Goal: Navigation & Orientation: Find specific page/section

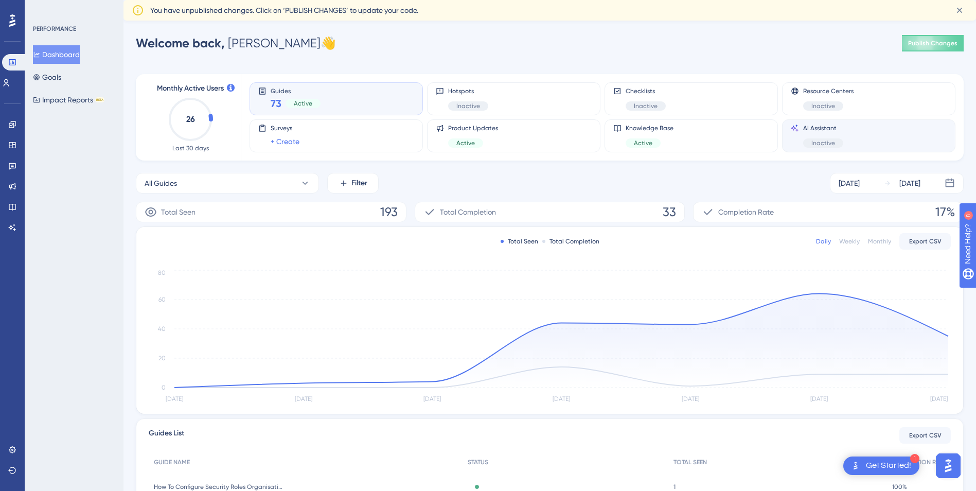
click at [856, 134] on div "AI Assistant Inactive" at bounding box center [869, 136] width 156 height 24
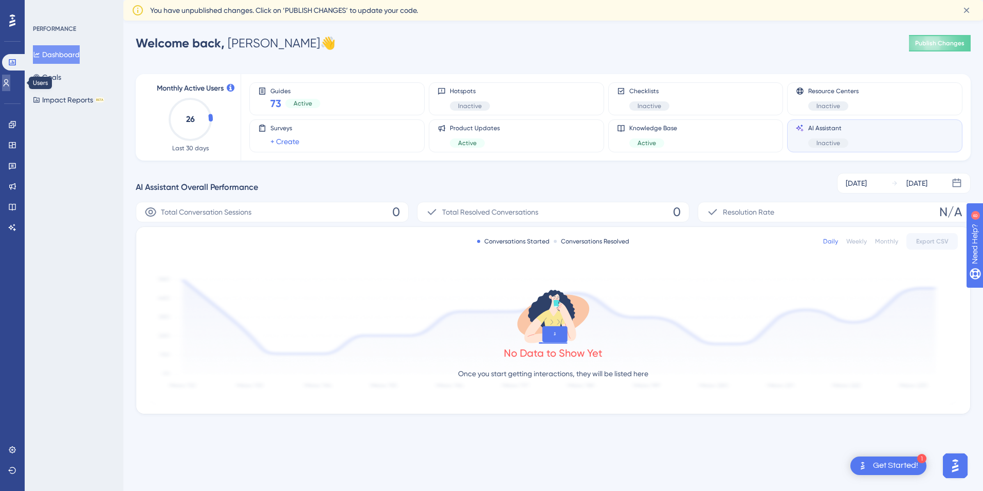
click at [9, 84] on icon at bounding box center [6, 83] width 8 height 8
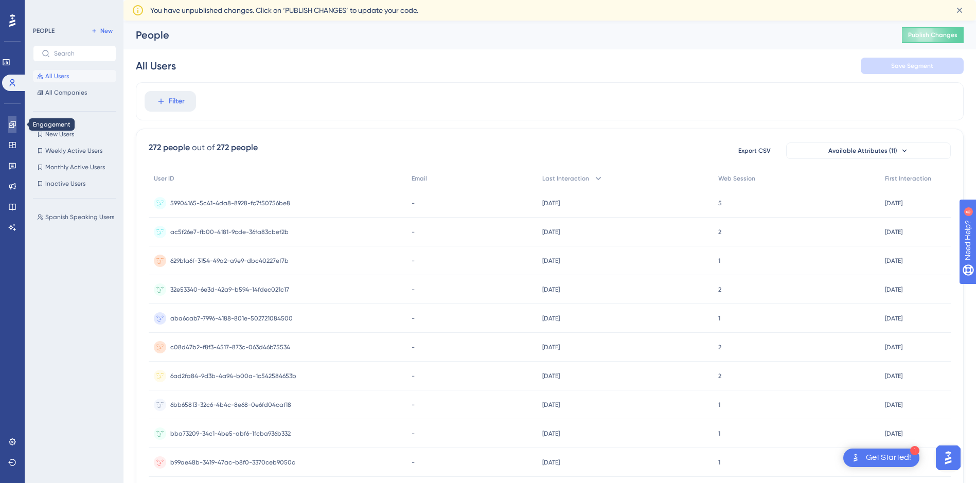
click at [11, 122] on icon at bounding box center [12, 124] width 7 height 7
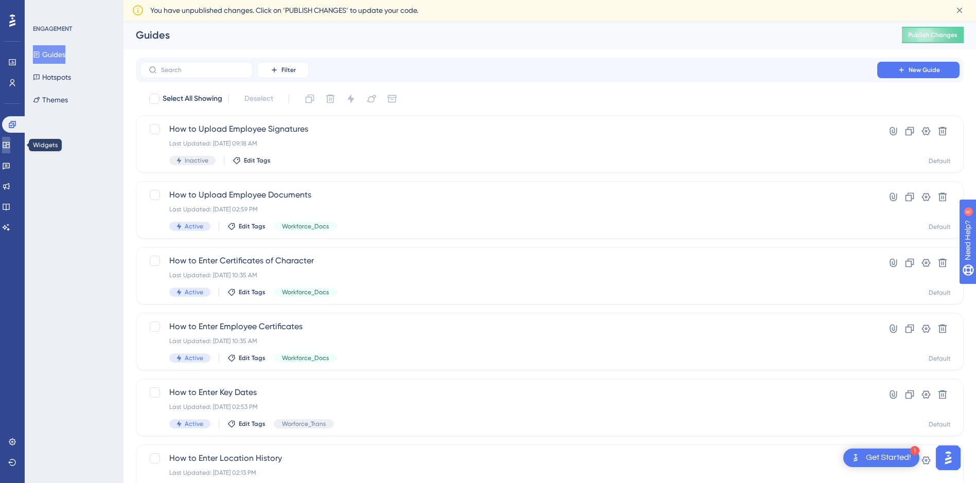
click at [10, 141] on icon at bounding box center [6, 145] width 8 height 8
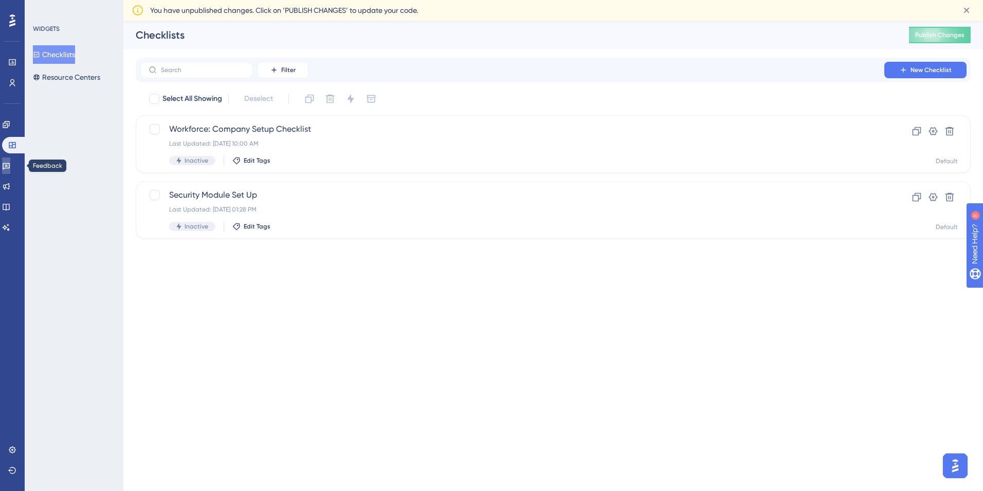
click at [10, 167] on icon at bounding box center [6, 166] width 8 height 8
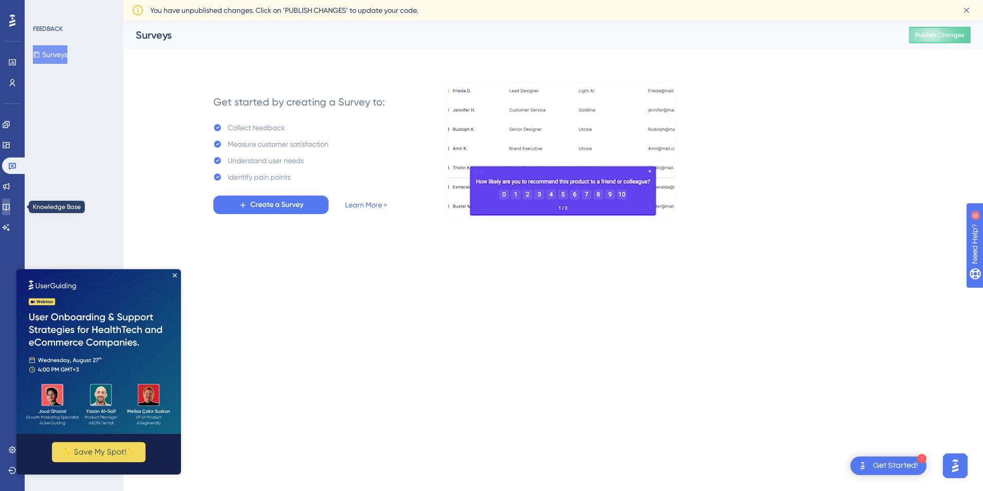
click at [10, 201] on link at bounding box center [6, 207] width 8 height 16
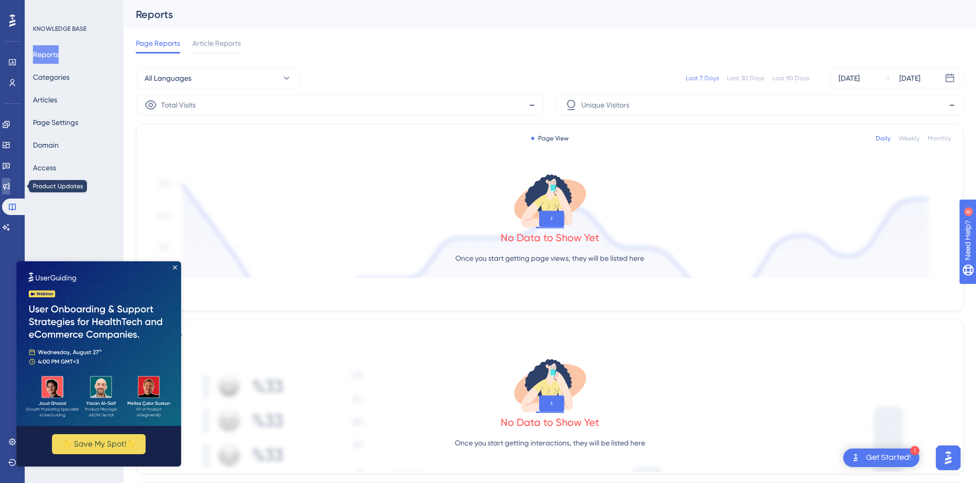
click at [10, 187] on icon at bounding box center [6, 186] width 8 height 8
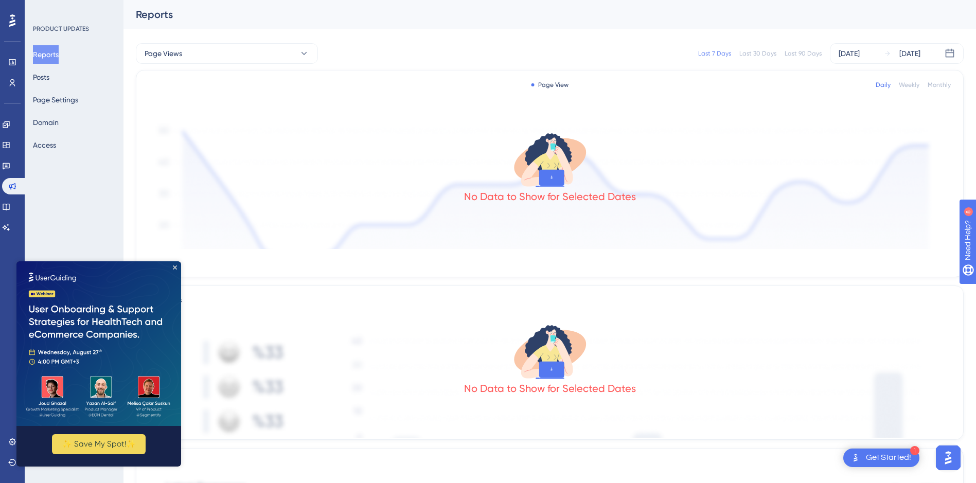
click at [176, 264] on img at bounding box center [98, 343] width 165 height 165
click at [172, 266] on img at bounding box center [98, 343] width 165 height 165
click at [175, 268] on icon "Close Preview" at bounding box center [175, 267] width 4 height 4
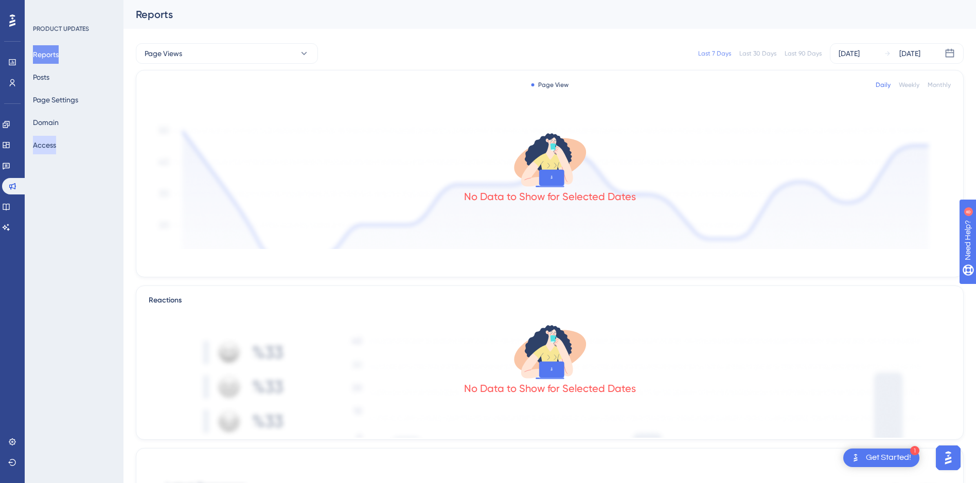
click at [56, 143] on button "Access" at bounding box center [44, 145] width 23 height 19
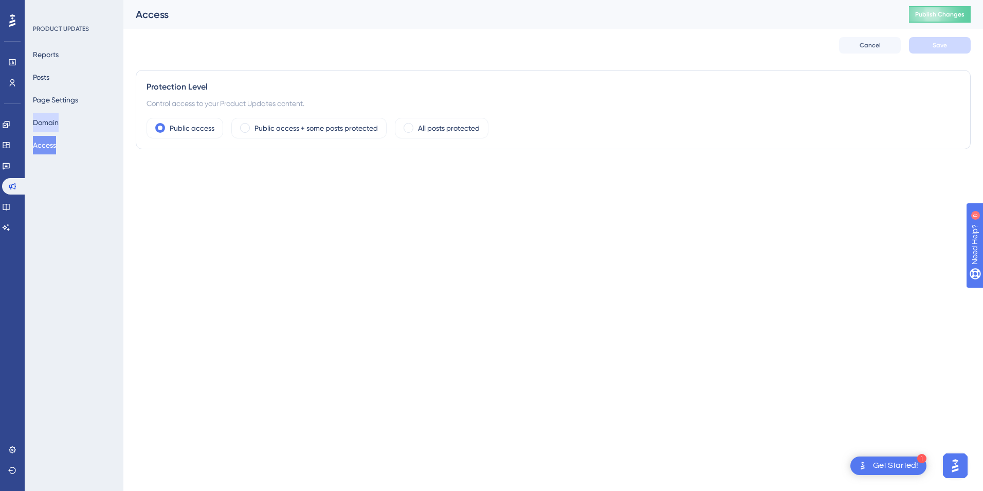
click at [59, 120] on button "Domain" at bounding box center [46, 122] width 26 height 19
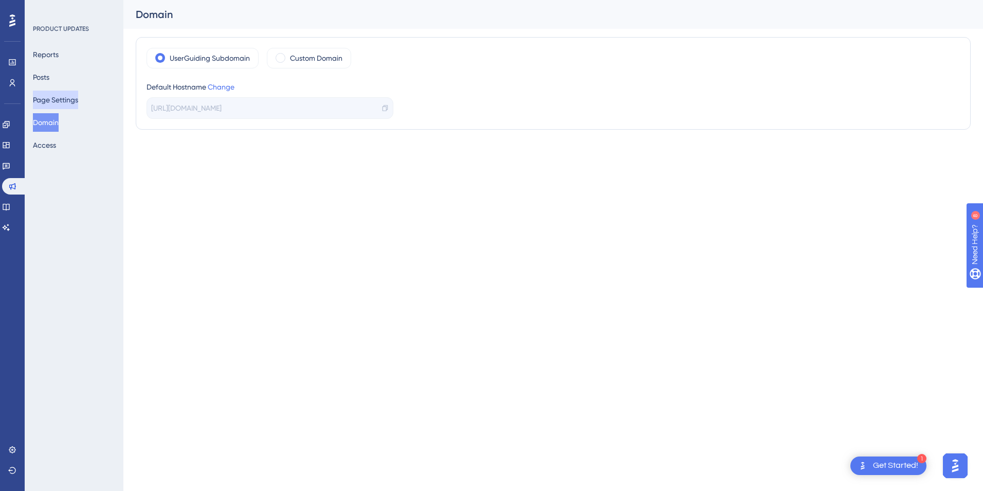
click at [63, 102] on button "Page Settings" at bounding box center [55, 100] width 45 height 19
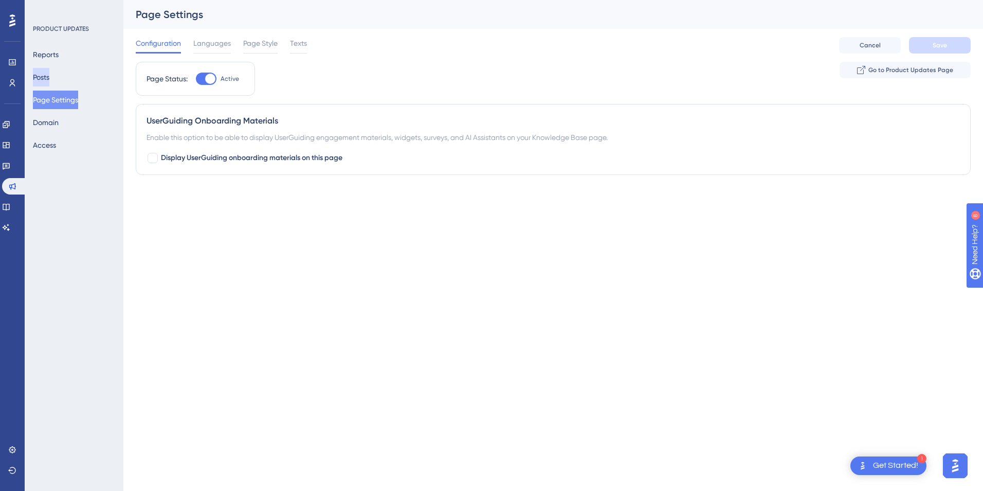
click at [49, 81] on button "Posts" at bounding box center [41, 77] width 16 height 19
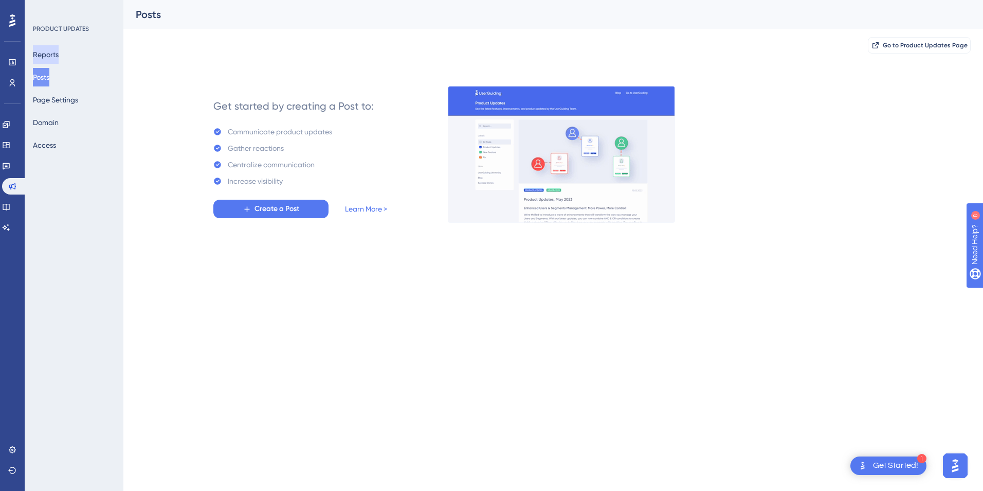
click at [57, 56] on button "Reports" at bounding box center [46, 54] width 26 height 19
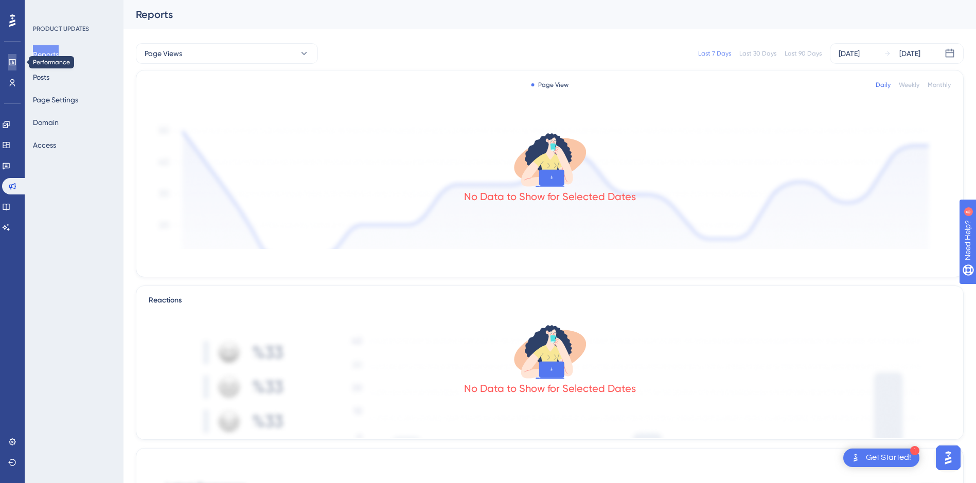
click at [16, 59] on link at bounding box center [12, 62] width 8 height 16
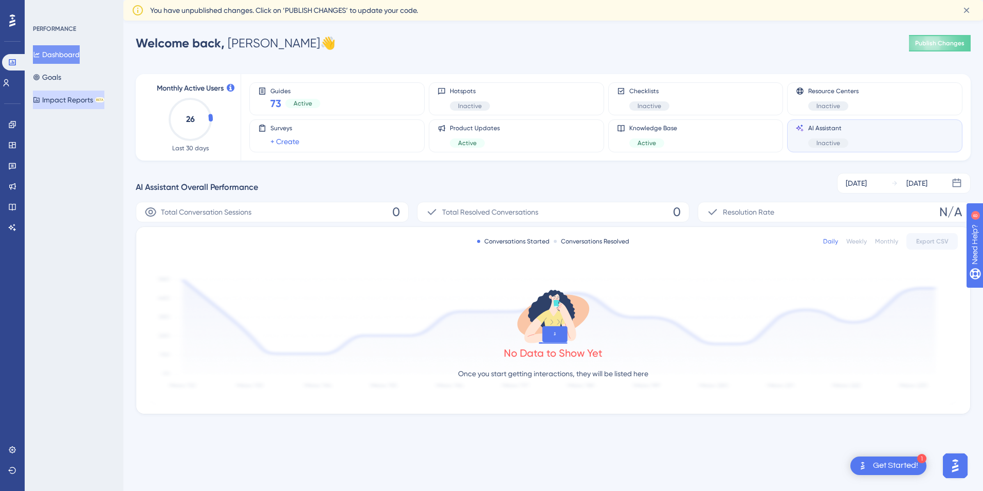
click at [72, 99] on button "Impact Reports BETA" at bounding box center [68, 100] width 71 height 19
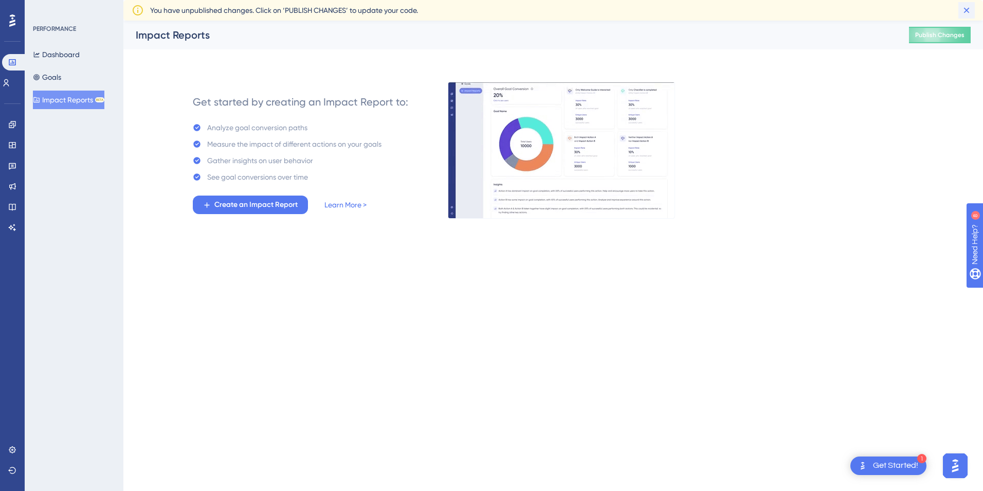
click at [970, 12] on icon at bounding box center [967, 10] width 10 height 10
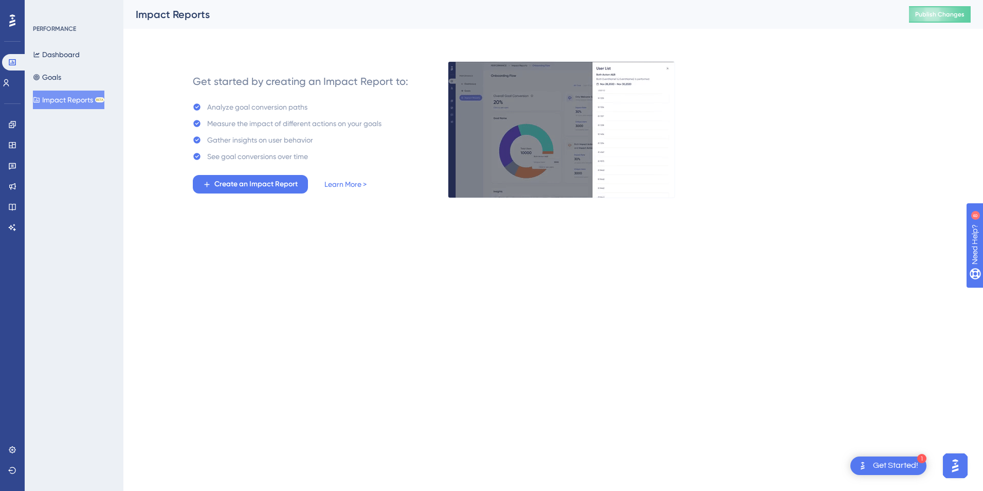
click at [898, 467] on div "Get Started!" at bounding box center [895, 465] width 45 height 11
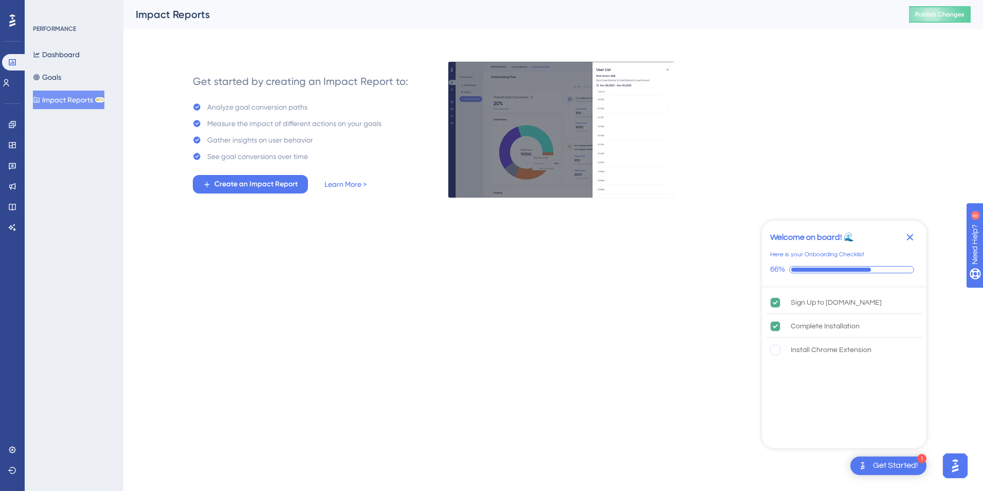
click at [914, 238] on icon "Close Checklist" at bounding box center [910, 237] width 12 height 12
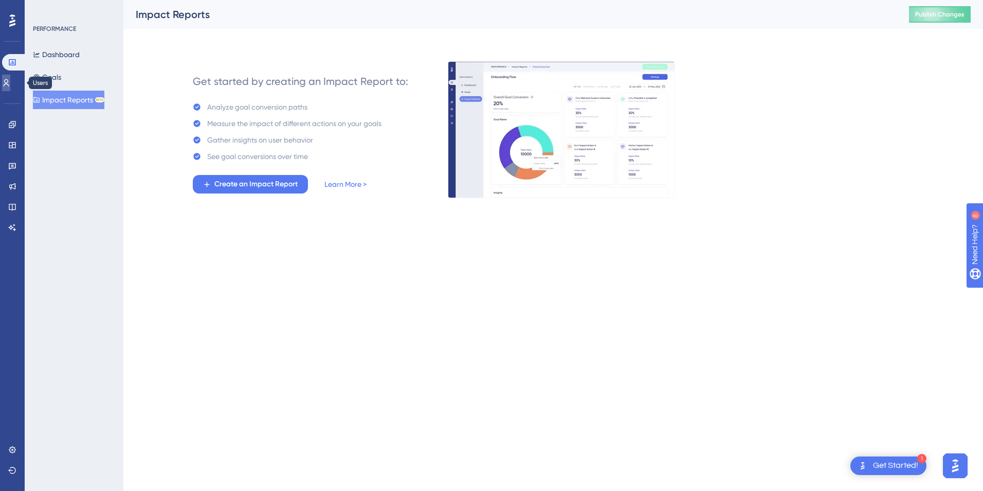
click at [10, 85] on icon at bounding box center [6, 83] width 8 height 8
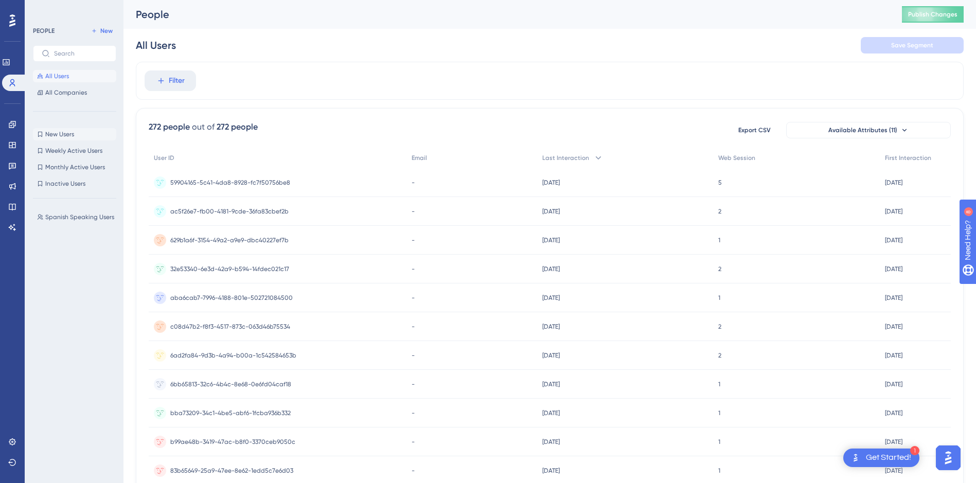
click at [67, 128] on button "New Users New Users" at bounding box center [74, 134] width 83 height 12
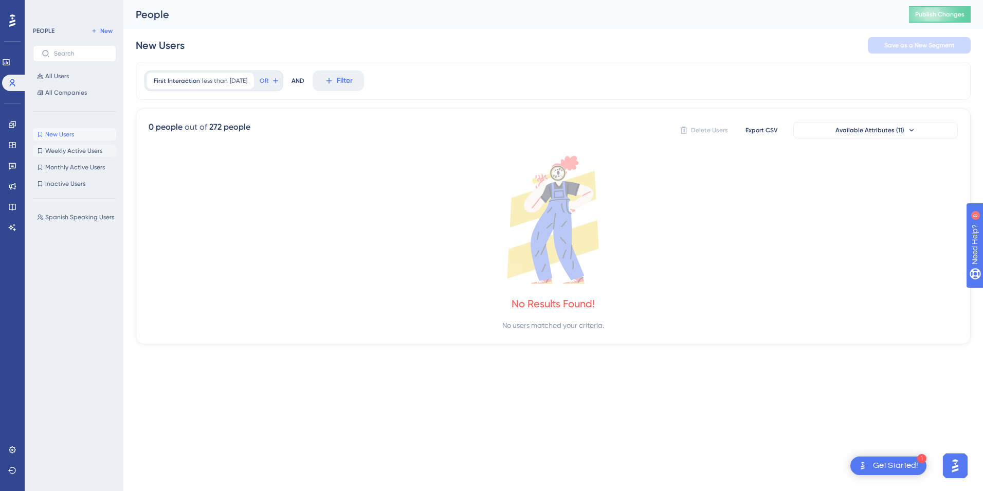
click at [82, 150] on span "Weekly Active Users" at bounding box center [73, 151] width 57 height 8
click at [82, 164] on span "Monthly Active Users" at bounding box center [75, 167] width 60 height 8
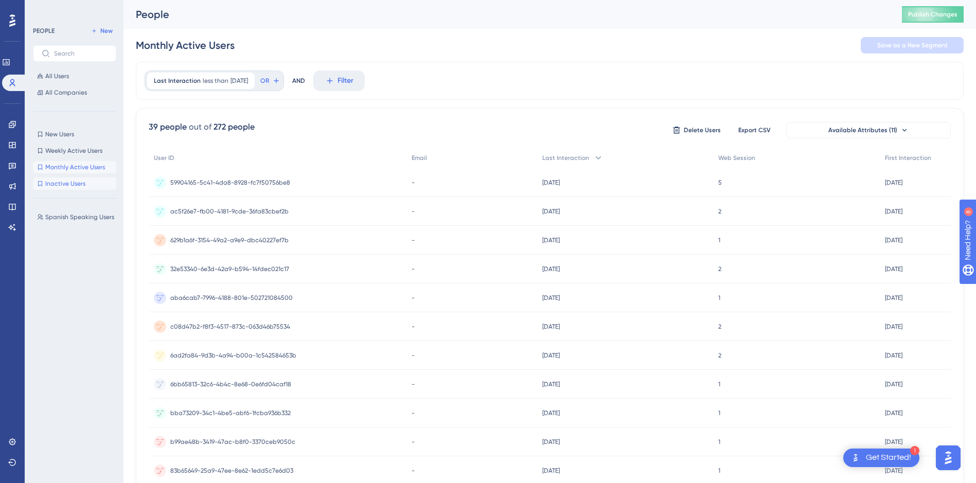
click at [75, 181] on span "Inactive Users" at bounding box center [65, 184] width 40 height 8
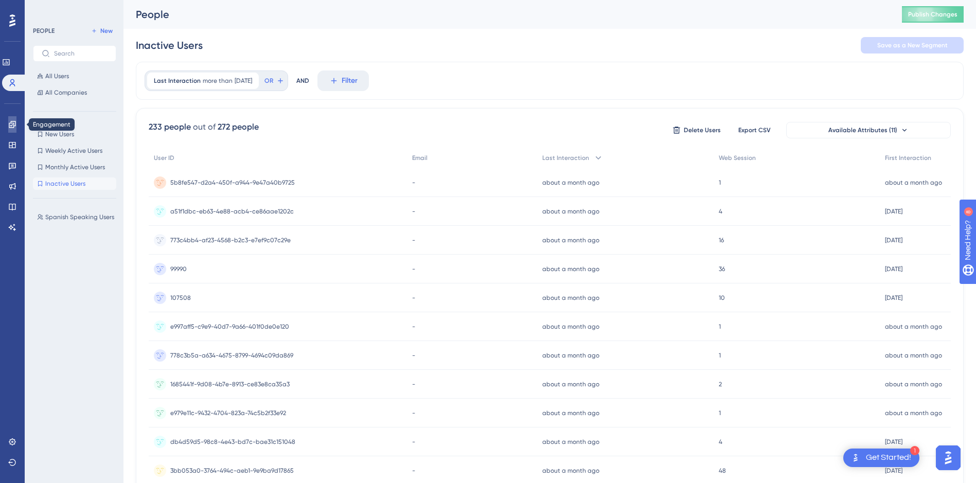
click at [16, 124] on link at bounding box center [12, 124] width 8 height 16
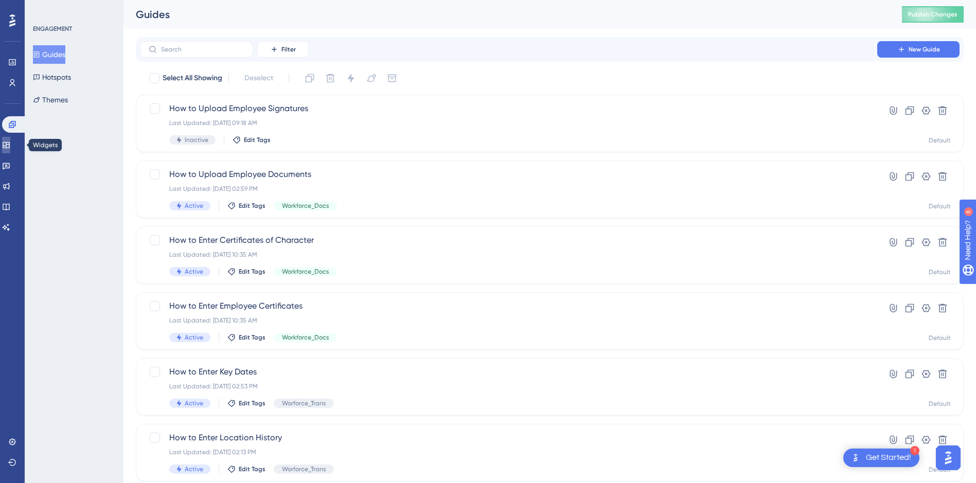
click at [10, 145] on link at bounding box center [6, 145] width 8 height 16
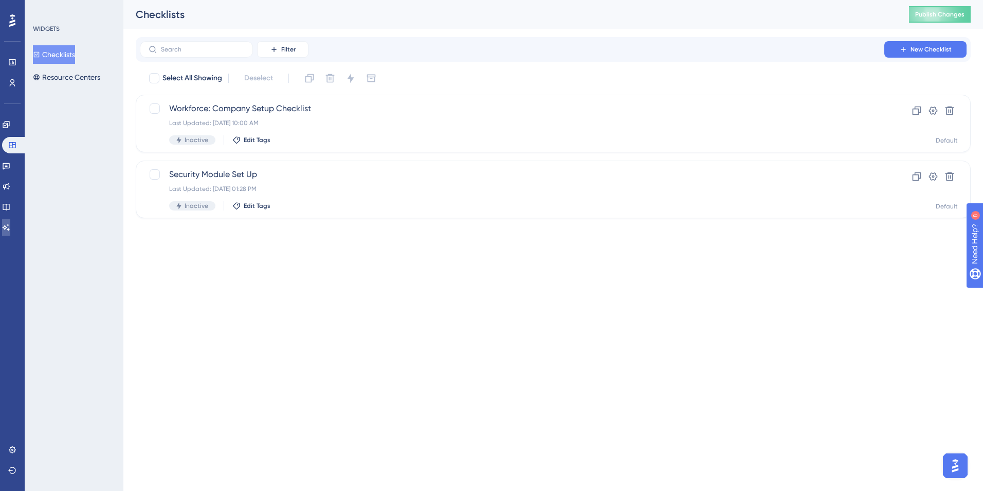
click at [10, 226] on icon at bounding box center [6, 227] width 8 height 8
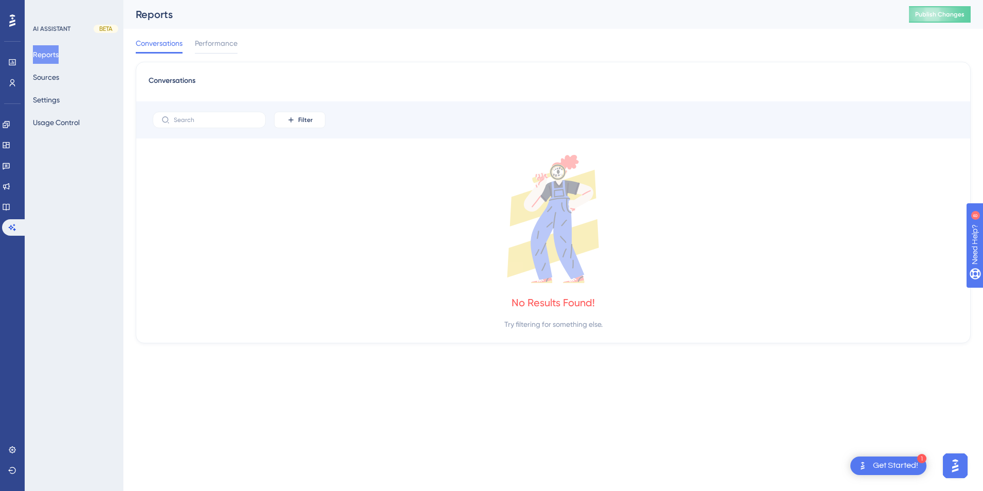
click at [74, 81] on div "Reports Sources Settings Usage Control" at bounding box center [74, 88] width 83 height 86
click at [59, 77] on button "Sources" at bounding box center [46, 77] width 26 height 19
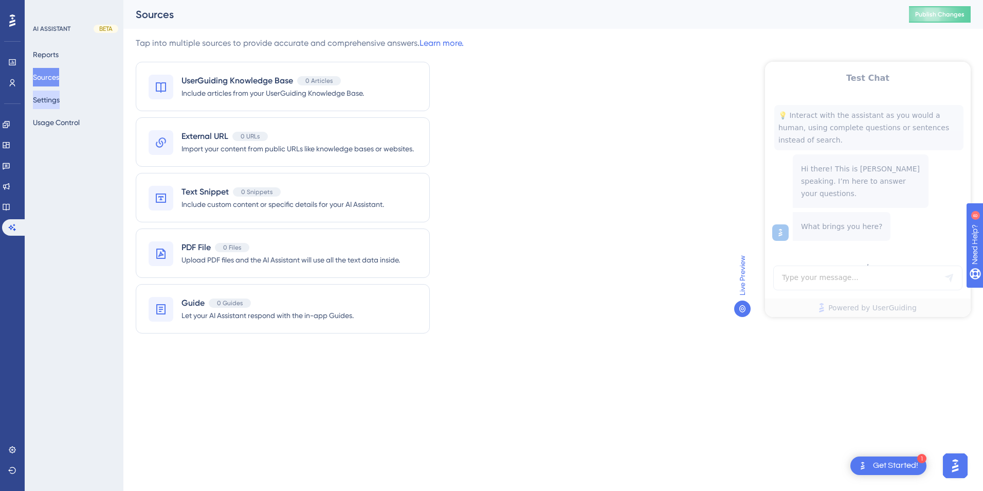
click at [60, 97] on button "Settings" at bounding box center [46, 100] width 27 height 19
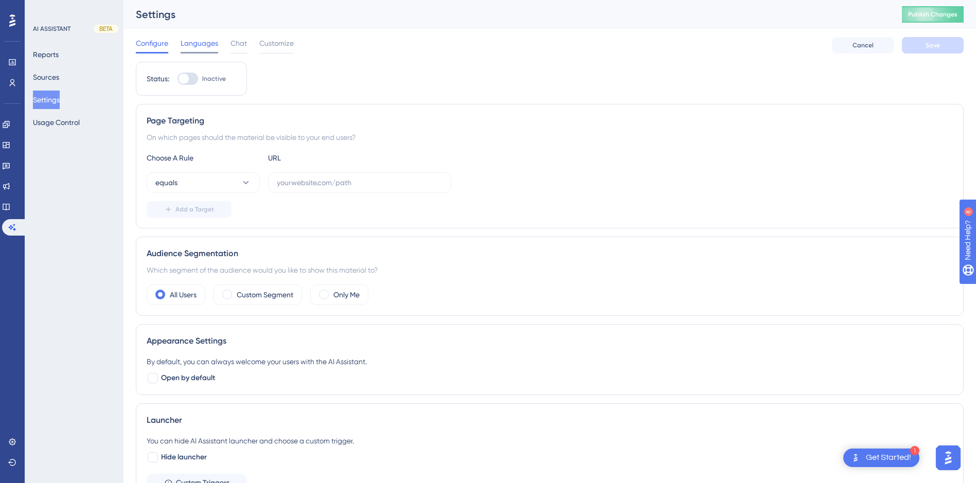
click at [196, 49] on div "Languages" at bounding box center [200, 45] width 38 height 16
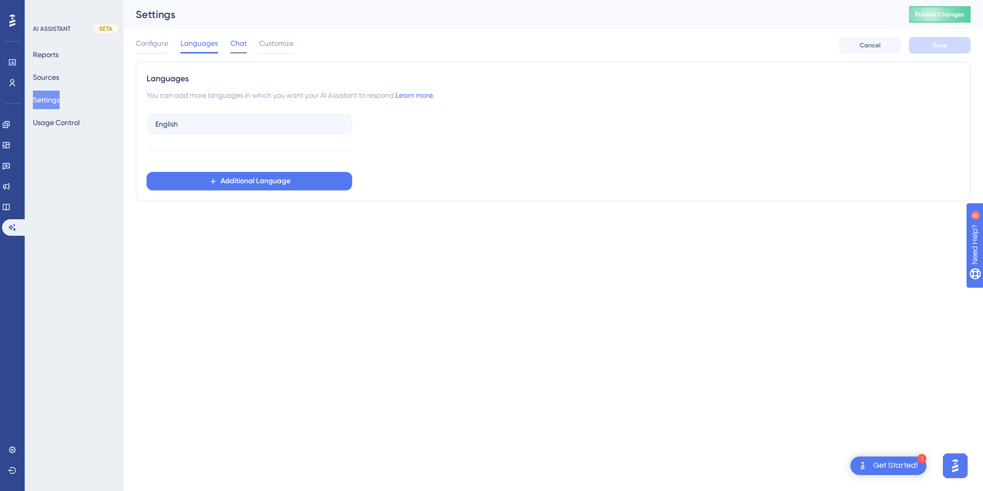
click at [236, 45] on span "Chat" at bounding box center [238, 43] width 16 height 12
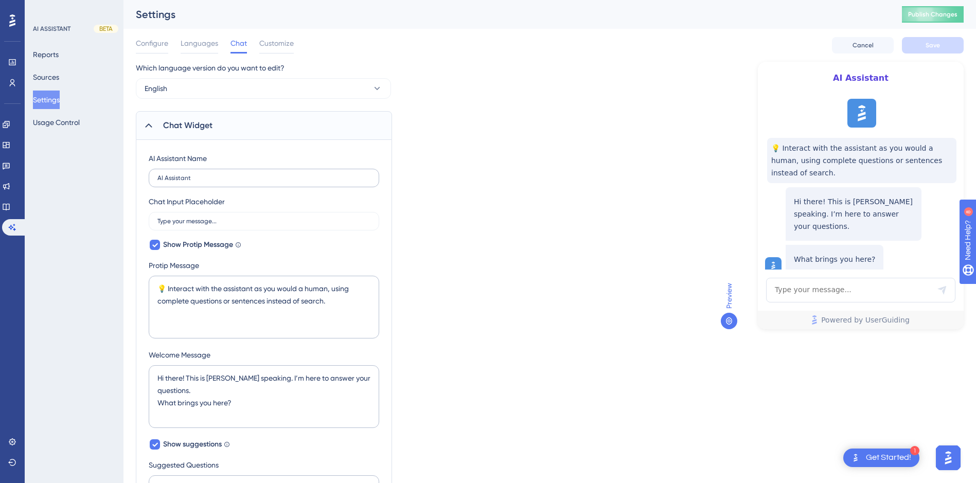
click at [328, 182] on label "AI Assistant" at bounding box center [264, 178] width 230 height 19
click at [328, 182] on input "AI Assistant" at bounding box center [263, 177] width 213 height 7
click at [506, 203] on div "Which language version do you want to edit? English Chat Widget AI Assistant Na…" at bounding box center [550, 455] width 828 height 786
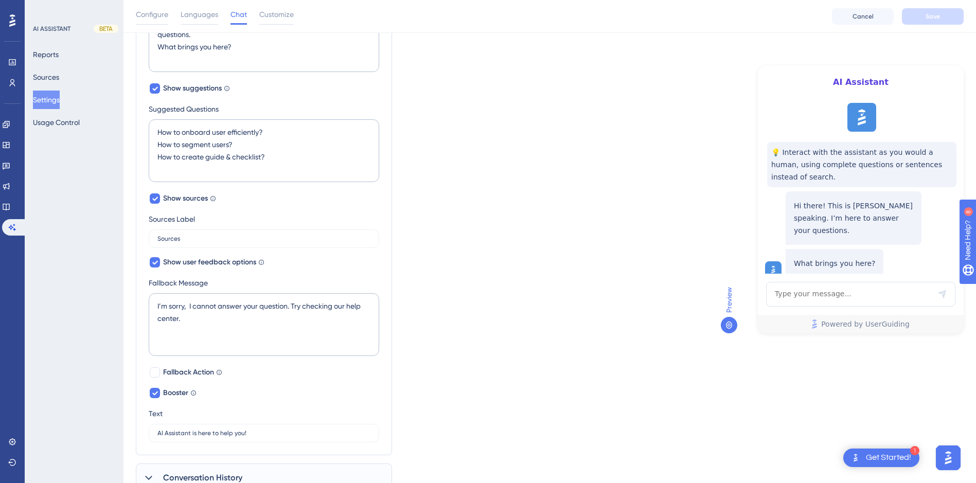
scroll to position [402, 0]
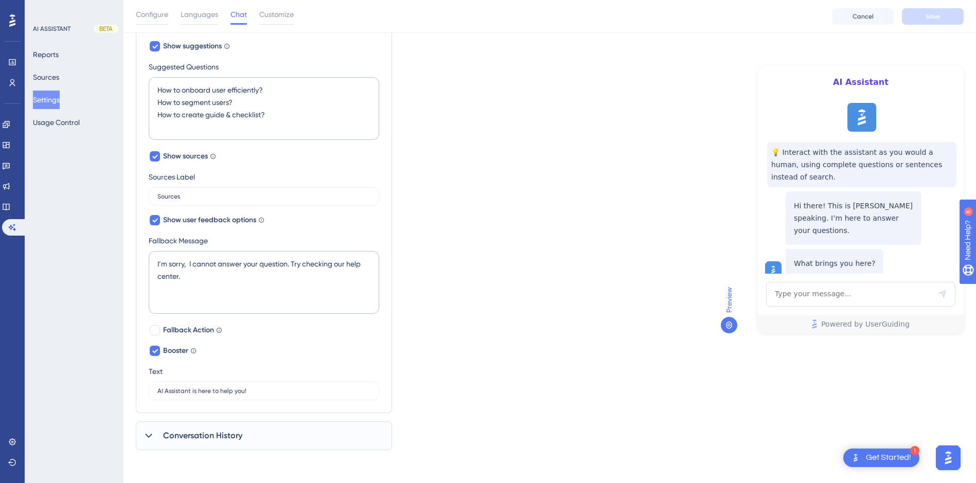
click at [193, 438] on span "Conversation History" at bounding box center [202, 435] width 79 height 12
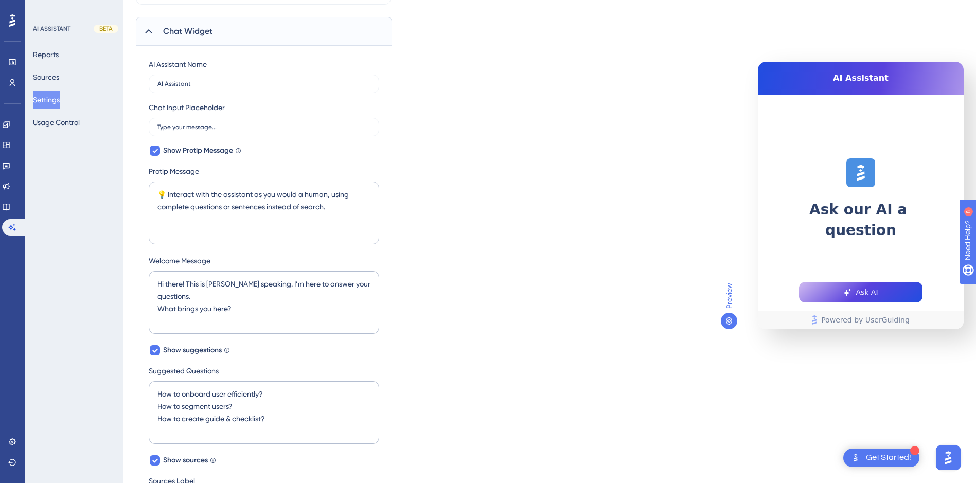
scroll to position [0, 0]
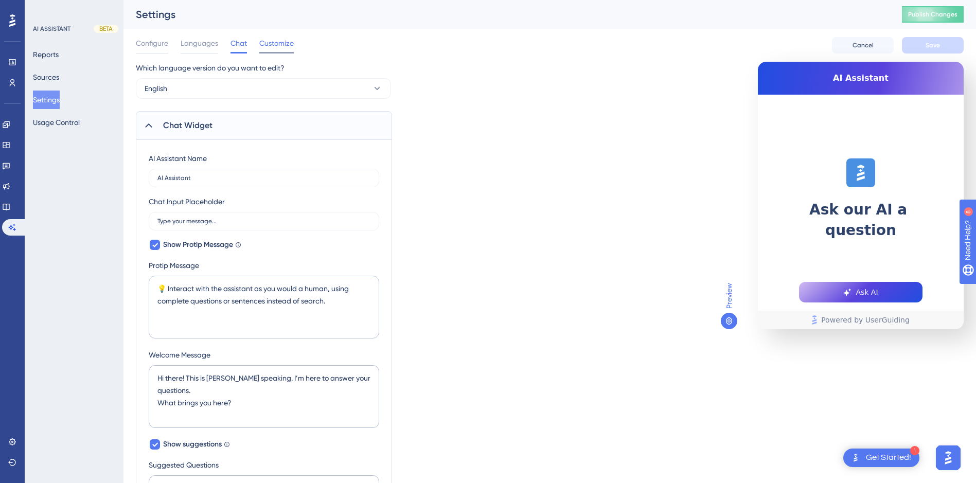
click at [283, 46] on span "Customize" at bounding box center [276, 43] width 34 height 12
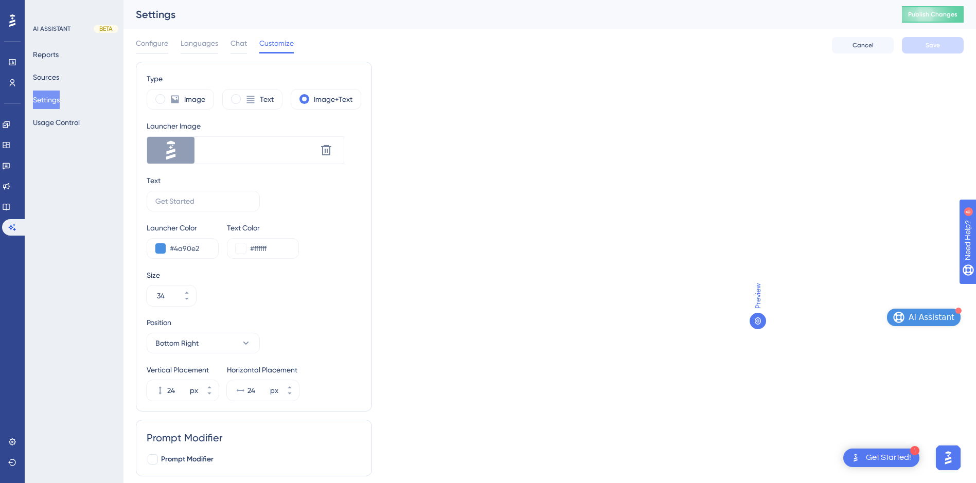
click at [207, 55] on div "Configure Languages Chat Customize Cancel Save" at bounding box center [550, 45] width 828 height 33
click at [161, 48] on span "Configure" at bounding box center [152, 43] width 32 height 12
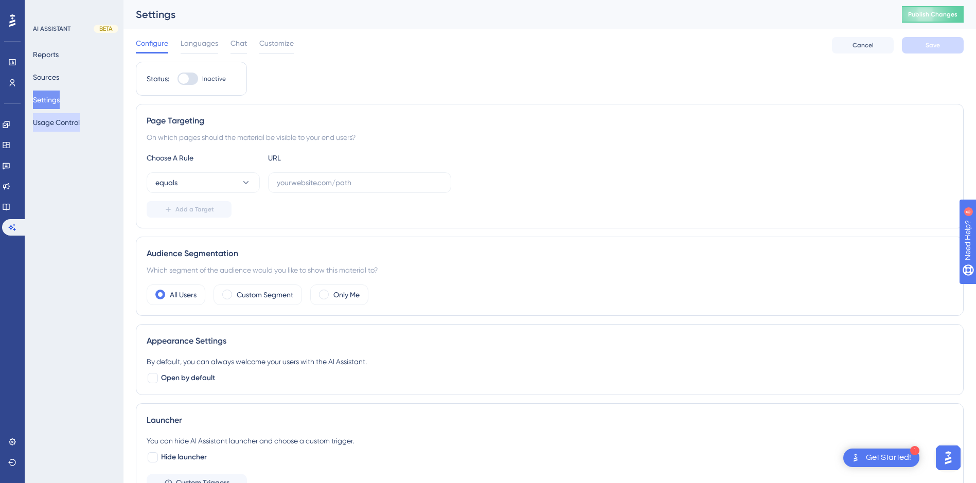
click at [61, 123] on button "Usage Control" at bounding box center [56, 122] width 47 height 19
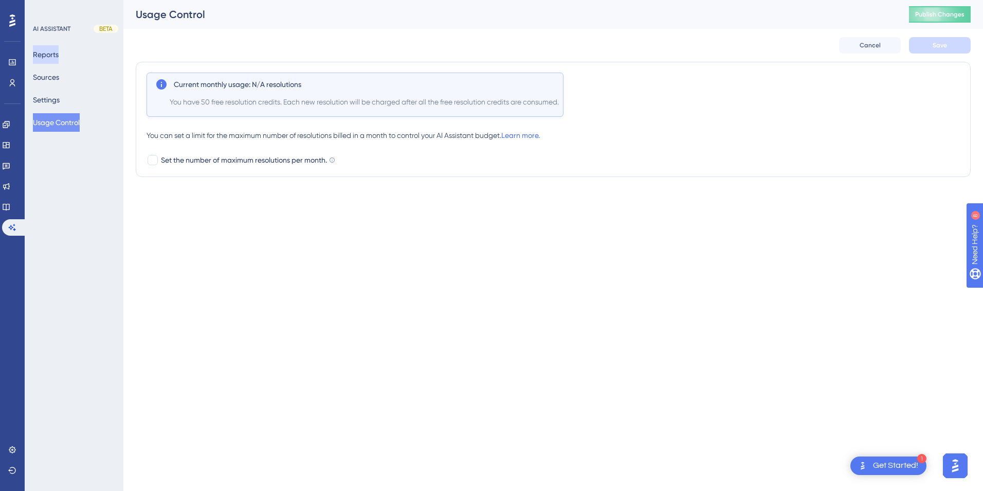
click at [59, 53] on button "Reports" at bounding box center [46, 54] width 26 height 19
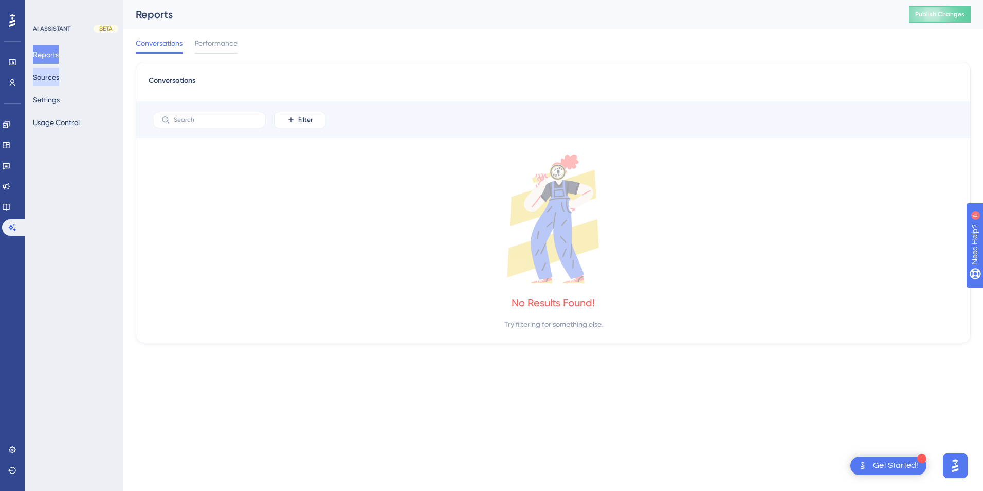
click at [55, 78] on button "Sources" at bounding box center [46, 77] width 26 height 19
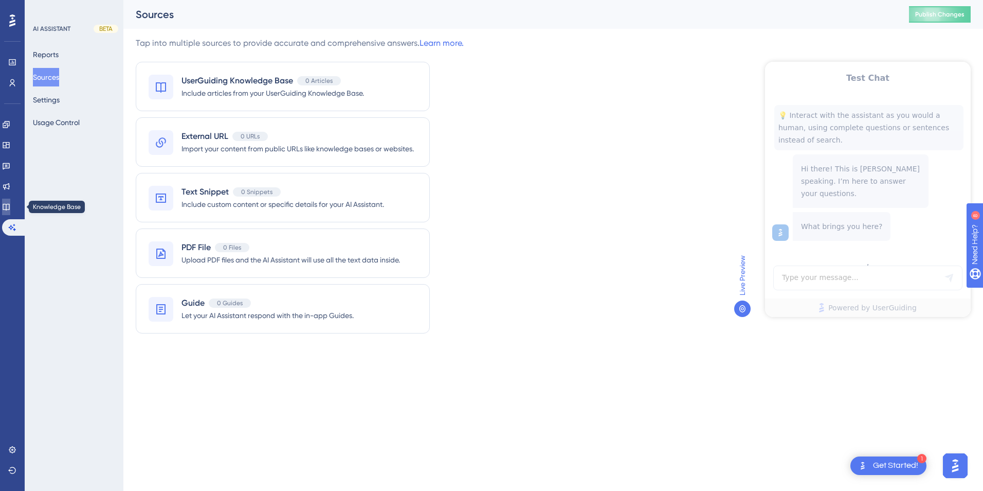
click at [10, 206] on icon at bounding box center [6, 207] width 8 height 8
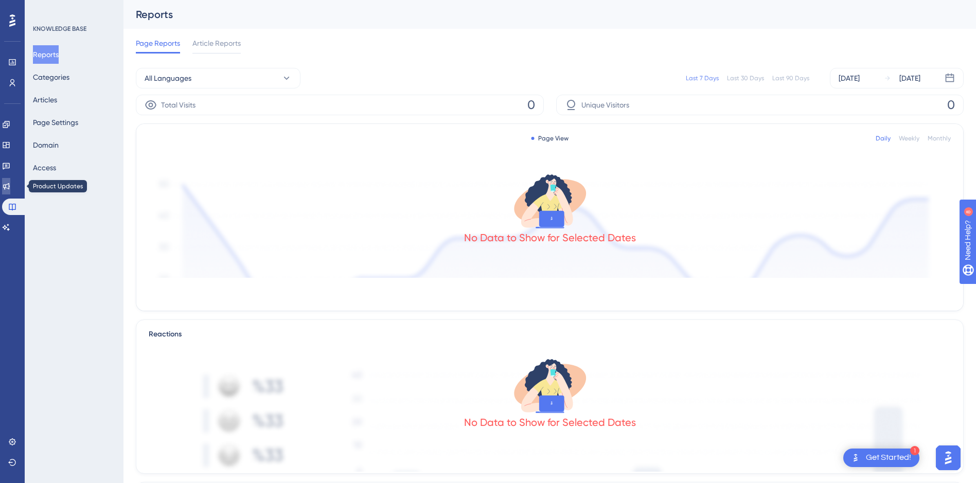
click at [10, 185] on icon at bounding box center [6, 186] width 7 height 7
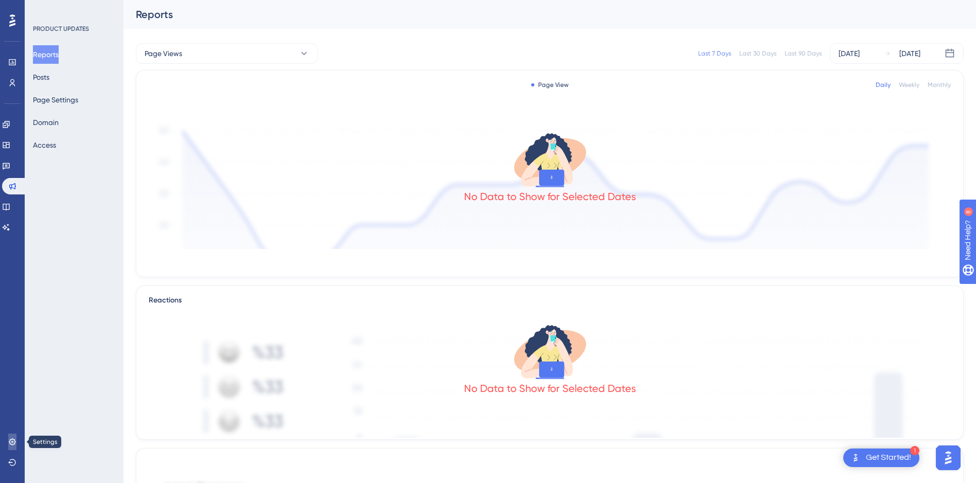
click at [9, 439] on icon at bounding box center [12, 442] width 8 height 8
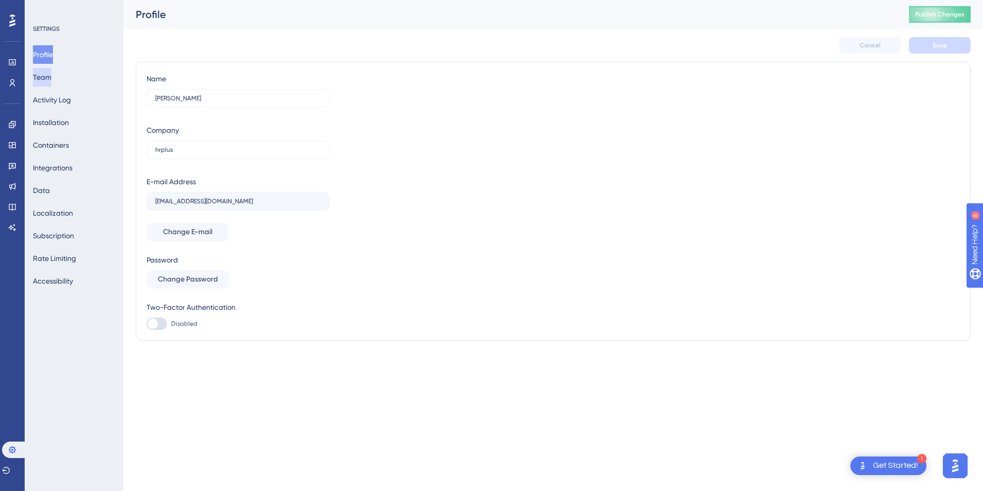
click at [51, 78] on button "Team" at bounding box center [42, 77] width 19 height 19
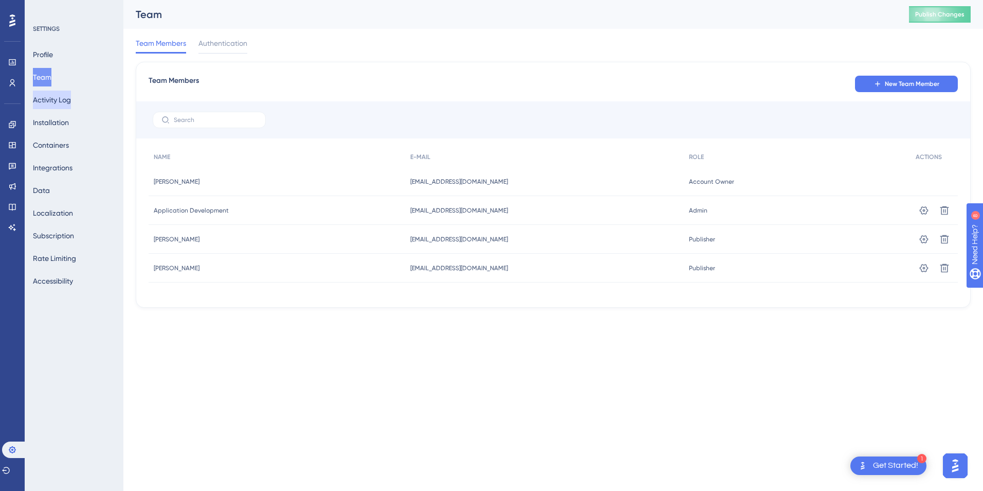
click at [60, 99] on button "Activity Log" at bounding box center [52, 100] width 38 height 19
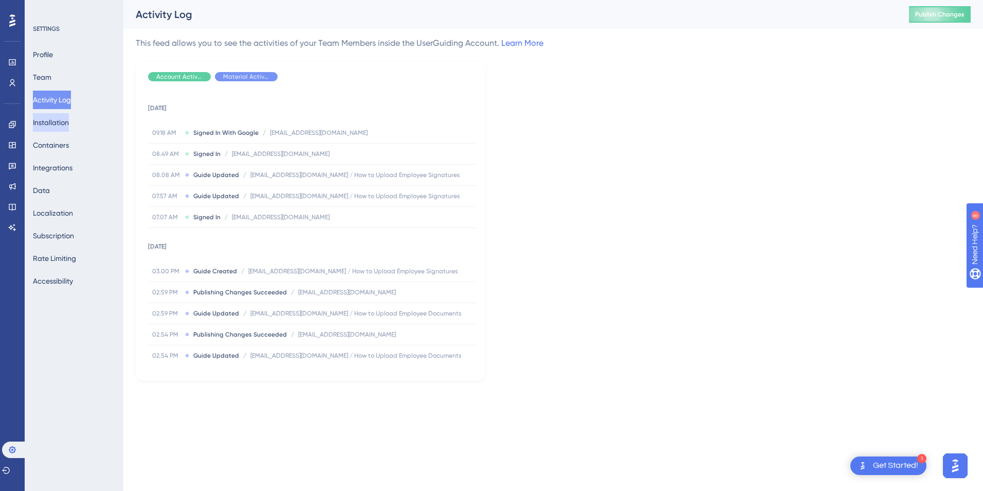
click at [65, 120] on button "Installation" at bounding box center [51, 122] width 36 height 19
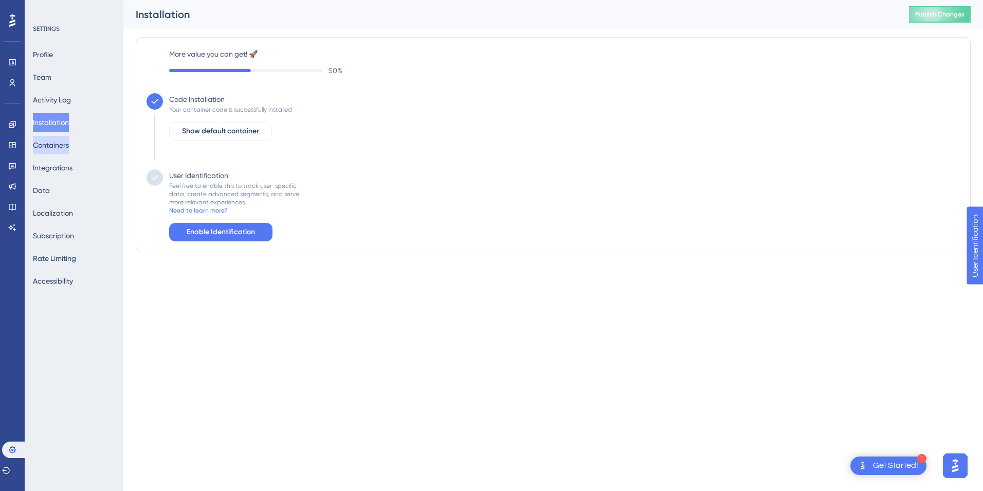
click at [66, 144] on button "Containers" at bounding box center [51, 145] width 36 height 19
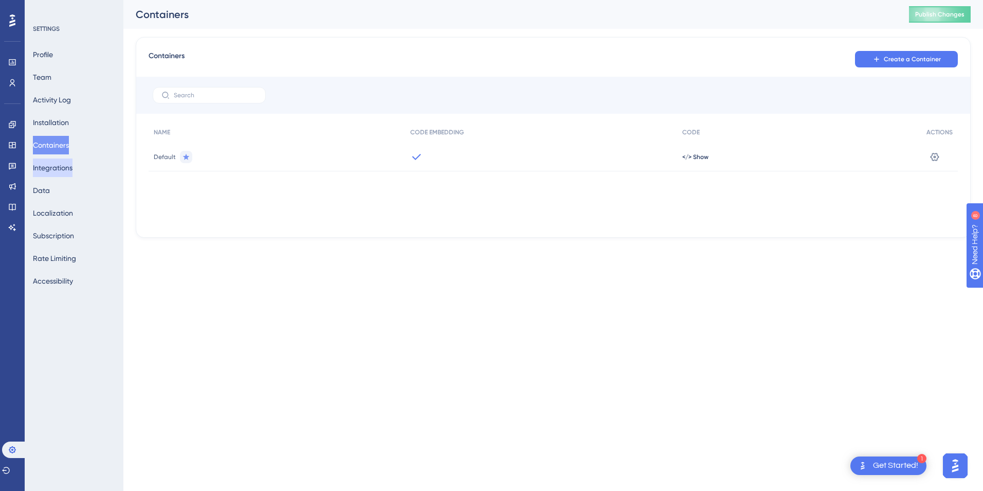
click at [69, 160] on button "Integrations" at bounding box center [53, 167] width 40 height 19
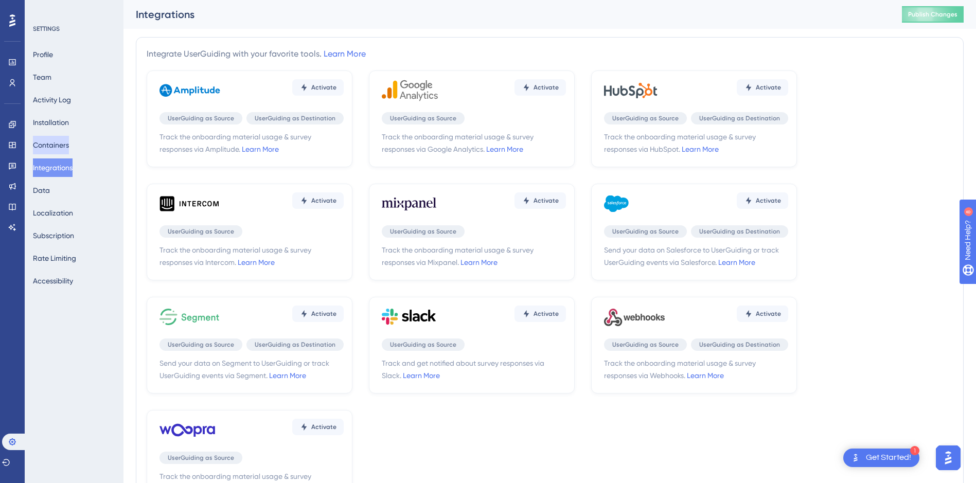
click at [64, 153] on button "Containers" at bounding box center [51, 145] width 36 height 19
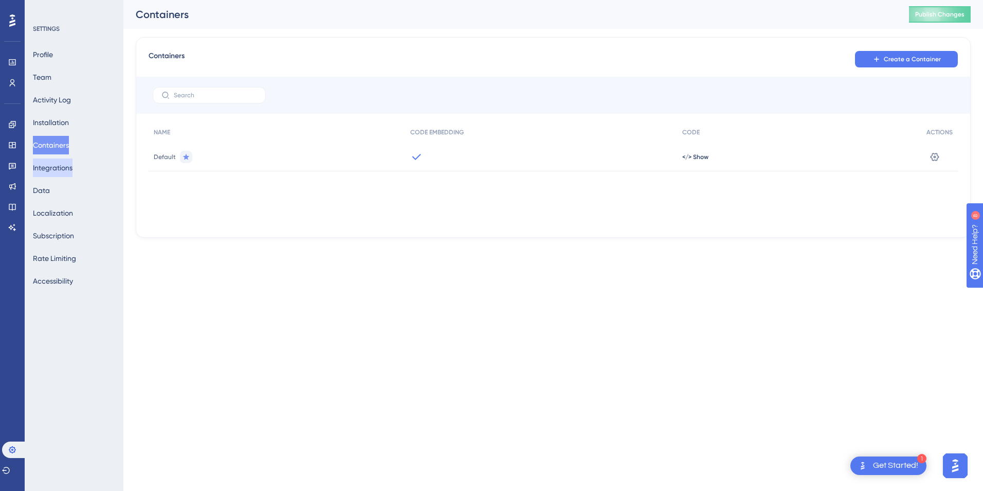
click at [58, 174] on button "Integrations" at bounding box center [53, 167] width 40 height 19
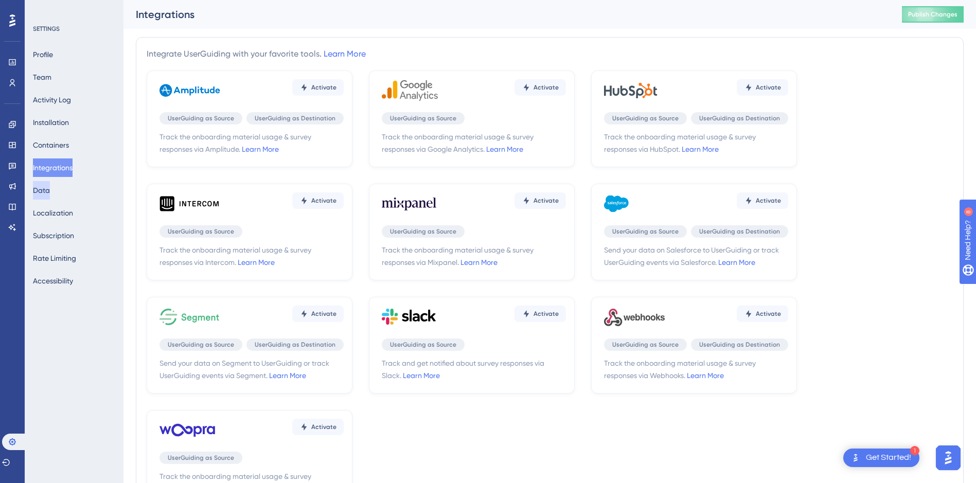
click at [50, 189] on button "Data" at bounding box center [41, 190] width 17 height 19
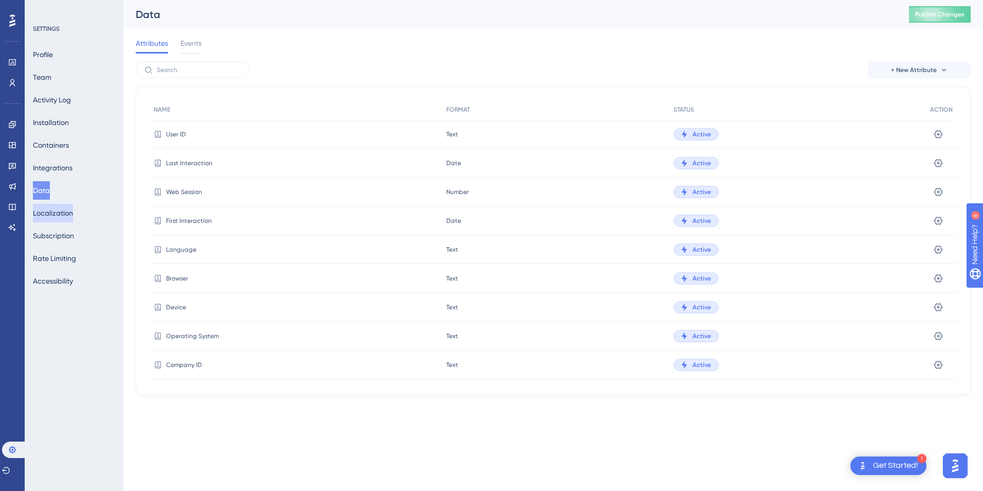
click at [64, 212] on button "Localization" at bounding box center [53, 213] width 40 height 19
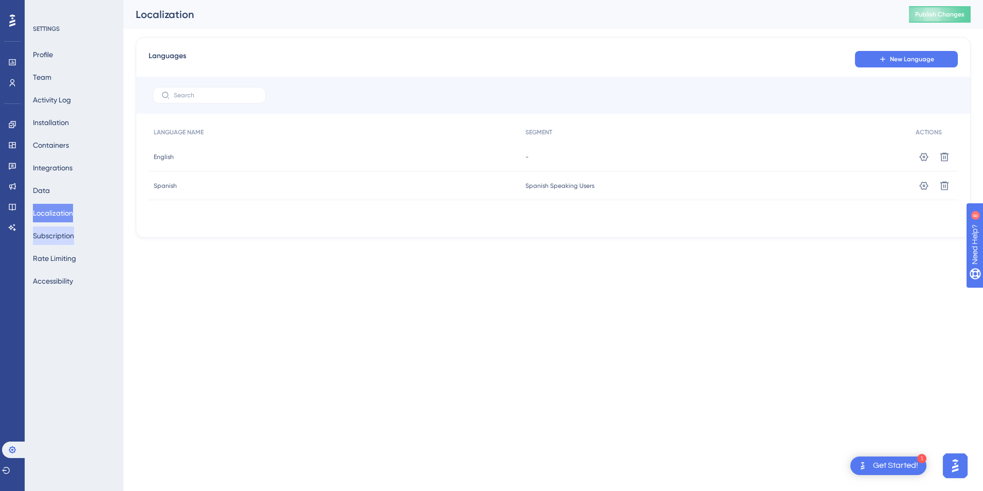
click at [67, 239] on button "Subscription" at bounding box center [53, 235] width 41 height 19
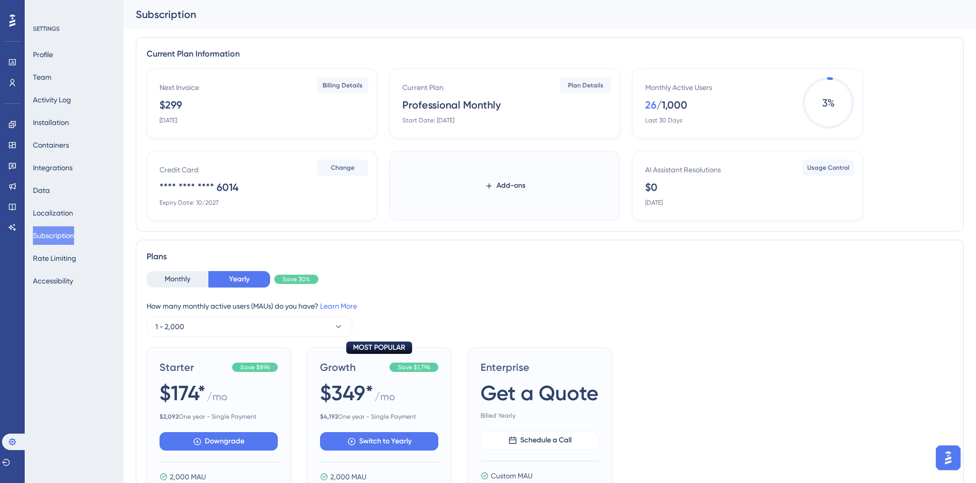
click at [825, 108] on span "3 %" at bounding box center [827, 102] width 51 height 51
click at [665, 105] on div "/ 1,000" at bounding box center [671, 105] width 31 height 14
click at [581, 82] on span "Plan Details" at bounding box center [585, 85] width 35 height 8
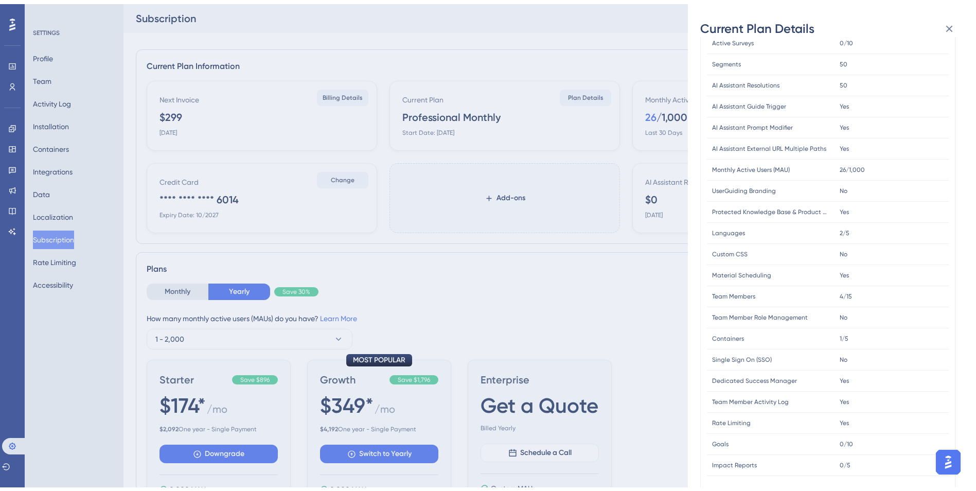
scroll to position [301, 0]
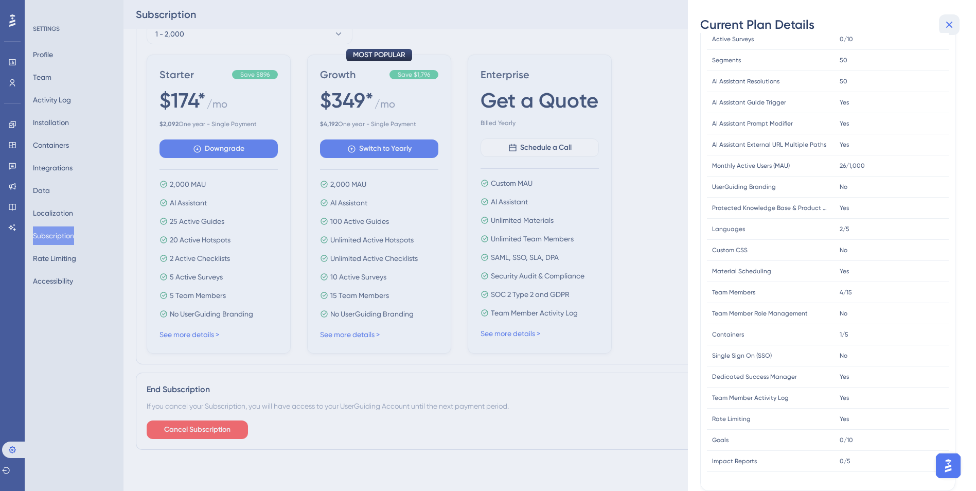
click at [953, 20] on icon at bounding box center [949, 25] width 12 height 12
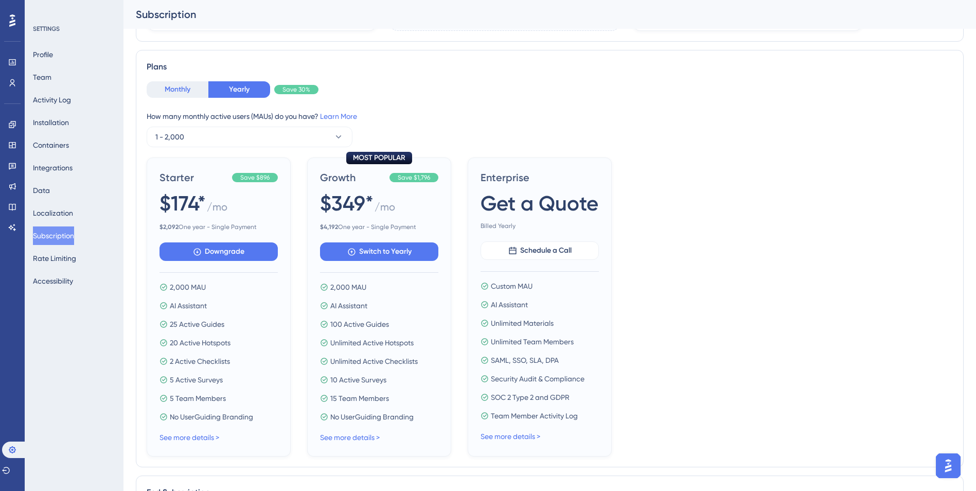
scroll to position [44, 0]
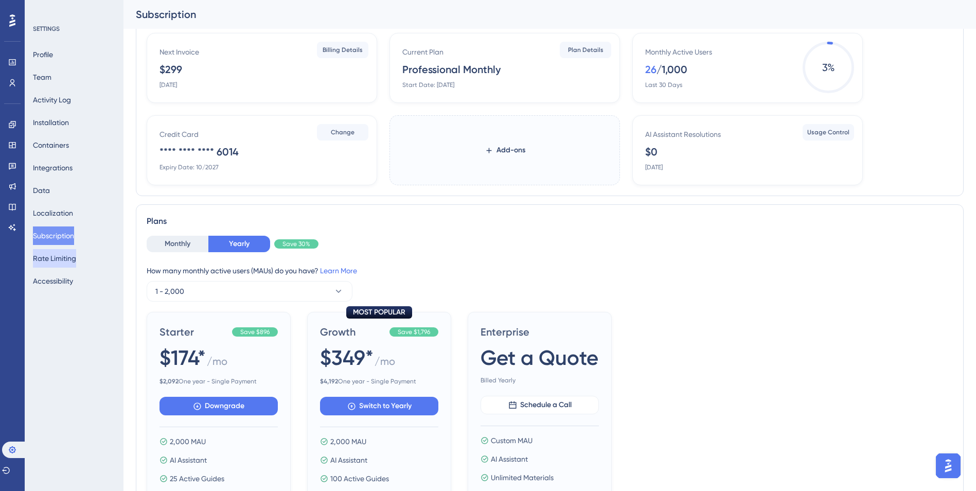
click at [63, 258] on button "Rate Limiting" at bounding box center [54, 258] width 43 height 19
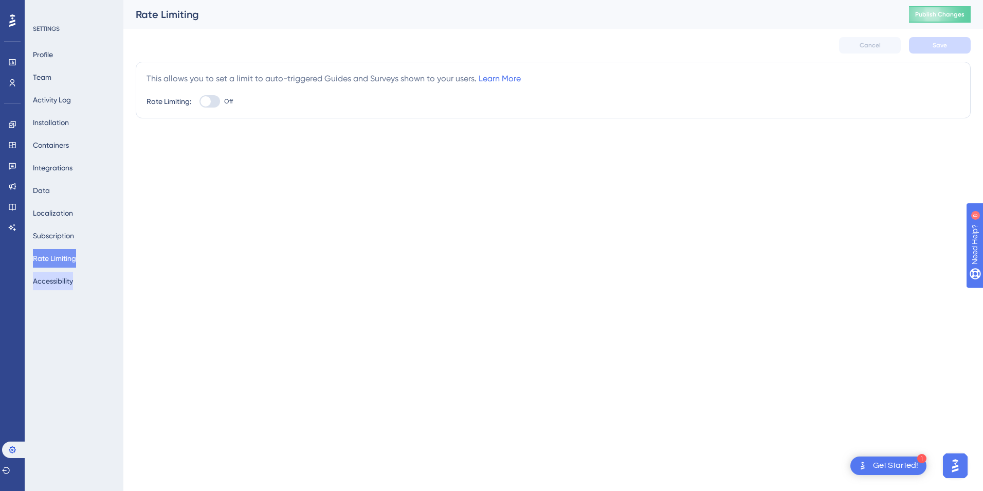
click at [68, 275] on button "Accessibility" at bounding box center [53, 281] width 40 height 19
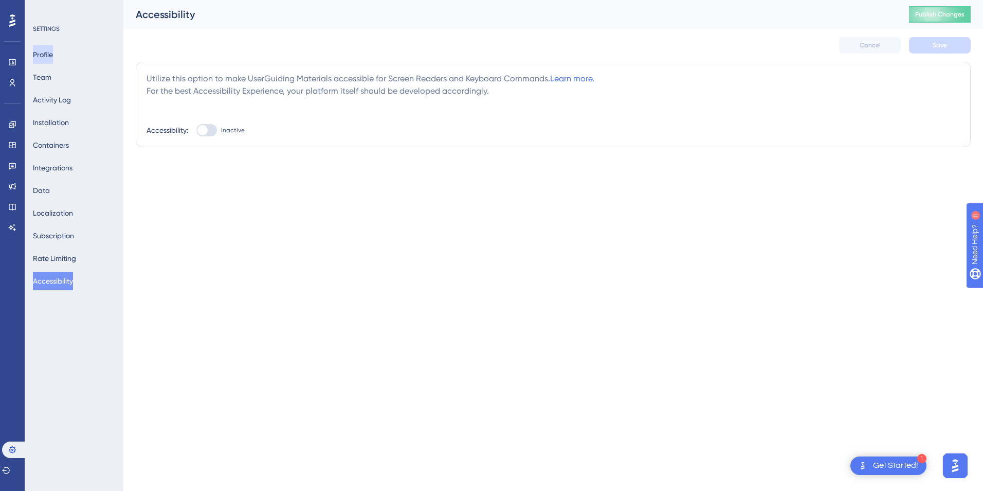
click at [50, 54] on button "Profile" at bounding box center [43, 54] width 20 height 19
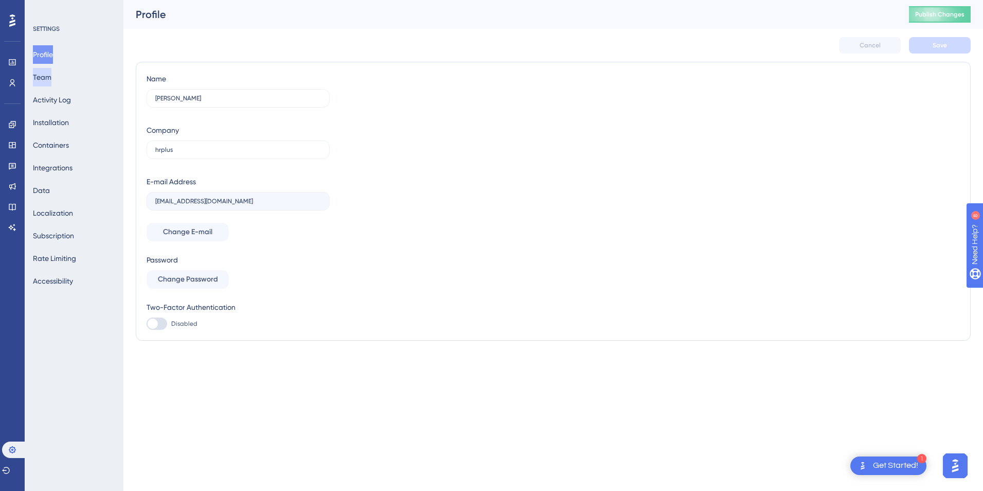
click at [51, 75] on button "Team" at bounding box center [42, 77] width 19 height 19
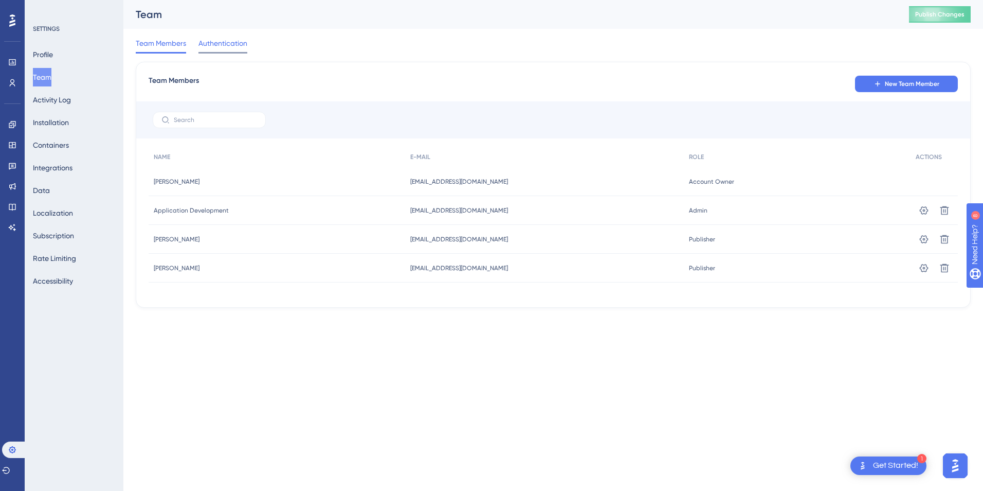
click at [241, 51] on div "Authentication" at bounding box center [223, 45] width 49 height 16
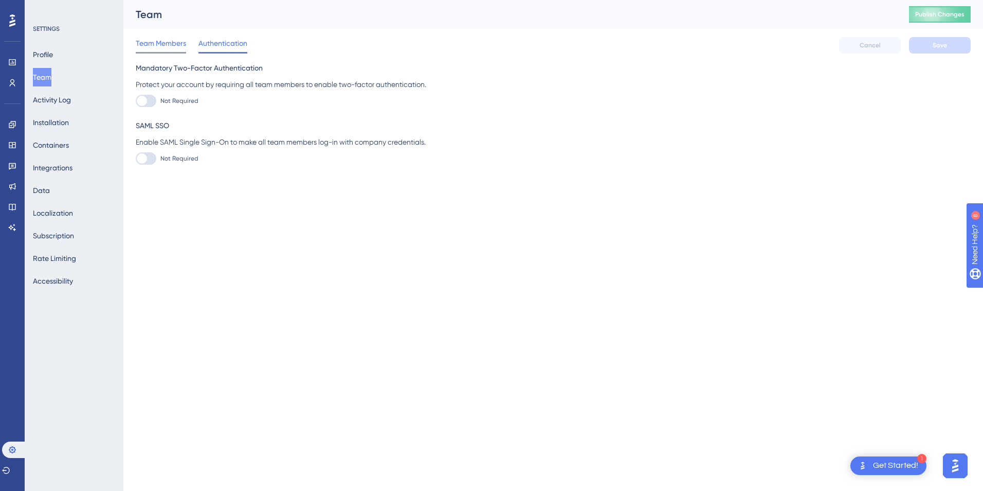
click at [174, 45] on span "Team Members" at bounding box center [161, 43] width 50 height 12
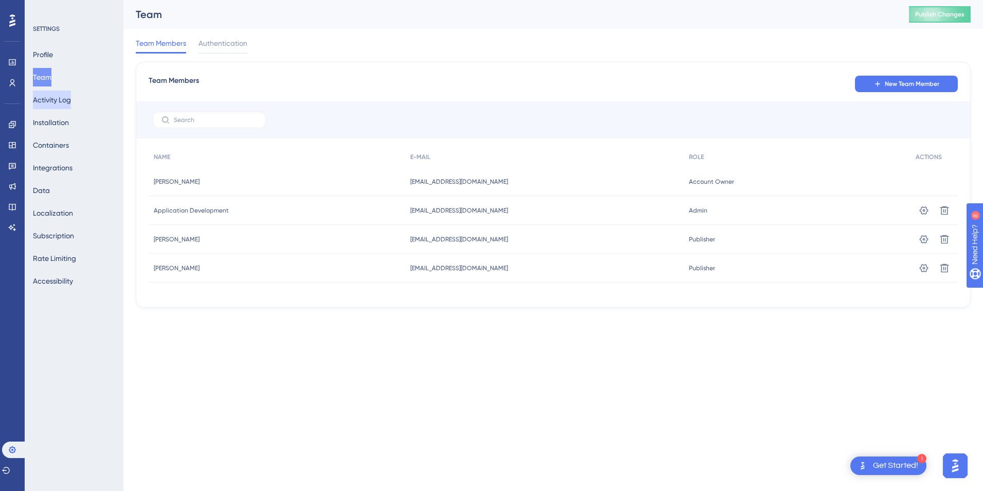
click at [71, 105] on button "Activity Log" at bounding box center [52, 100] width 38 height 19
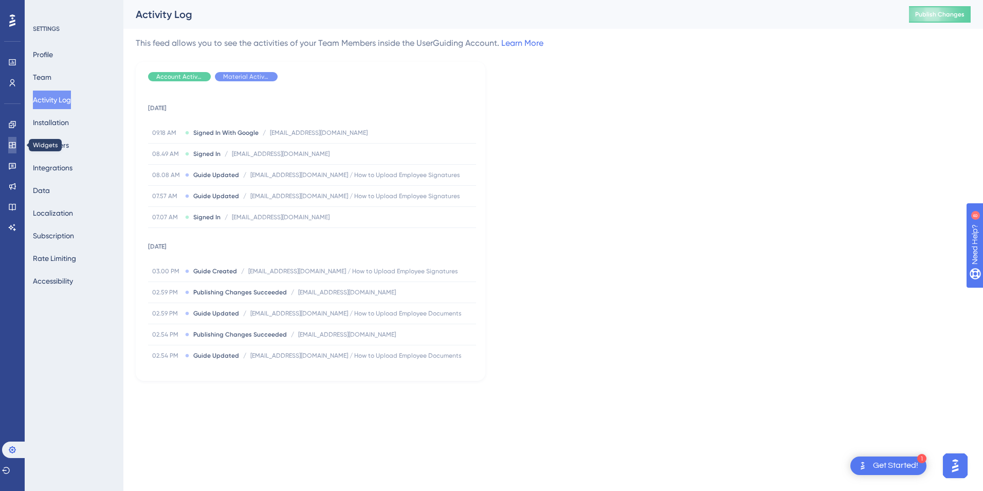
click at [11, 141] on icon at bounding box center [12, 145] width 8 height 8
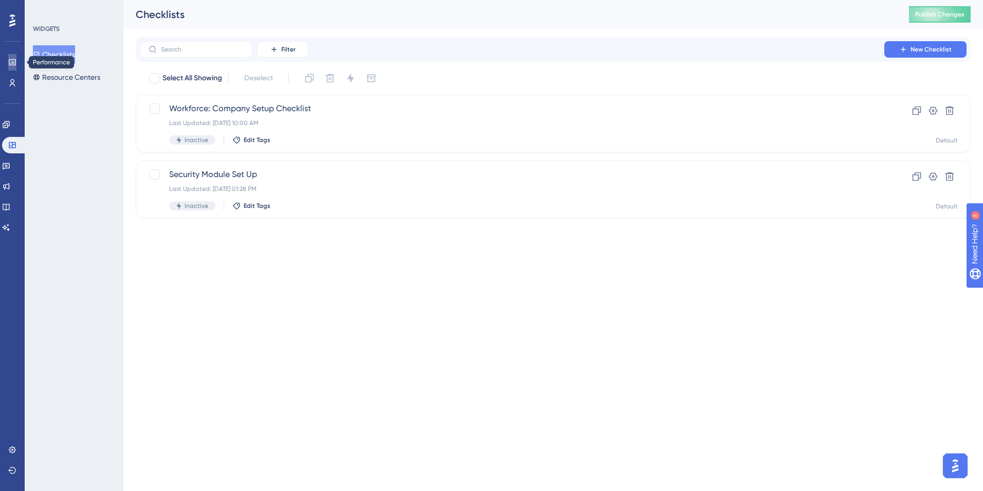
click at [15, 57] on link at bounding box center [12, 62] width 8 height 16
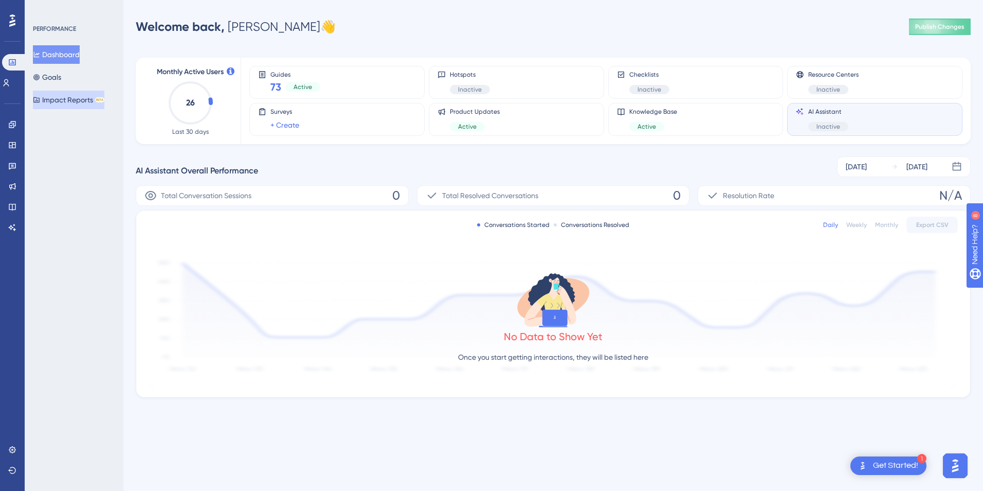
click at [71, 99] on button "Impact Reports BETA" at bounding box center [68, 100] width 71 height 19
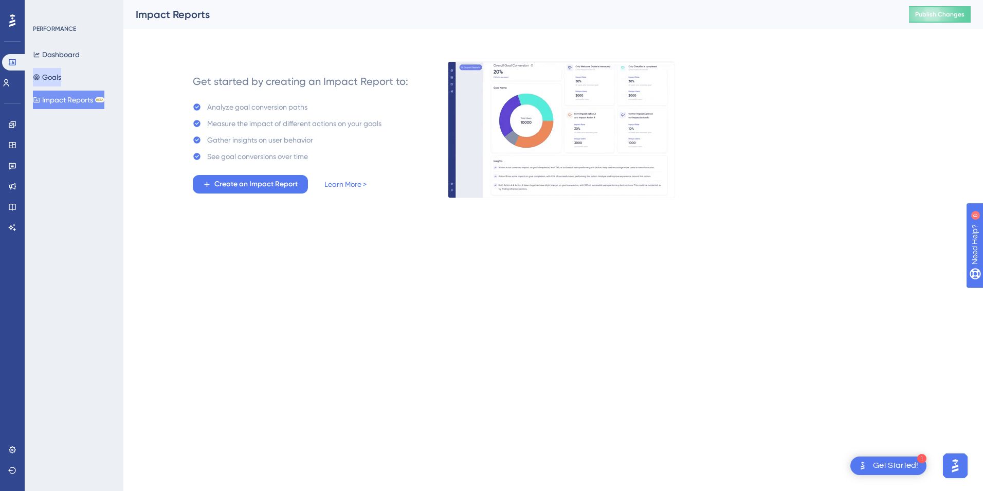
click at [61, 80] on button "Goals" at bounding box center [47, 77] width 28 height 19
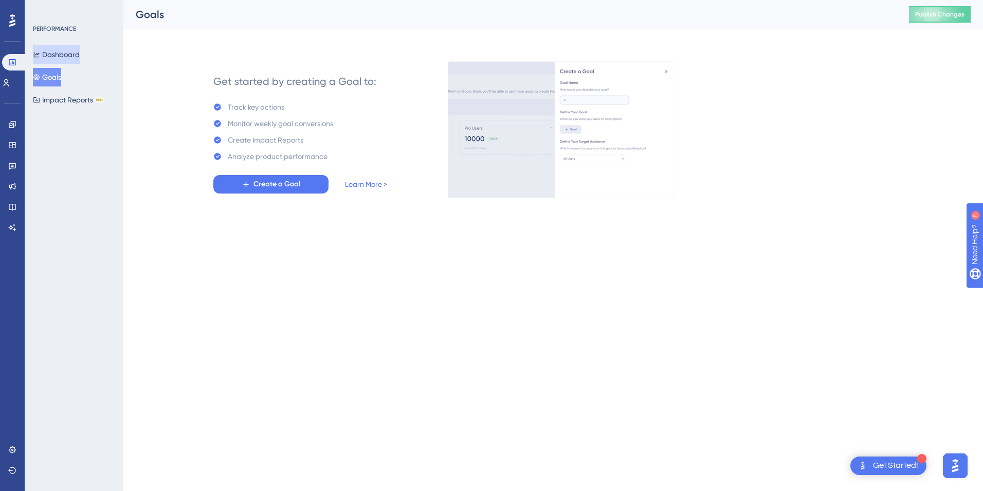
click at [74, 60] on button "Dashboard" at bounding box center [56, 54] width 47 height 19
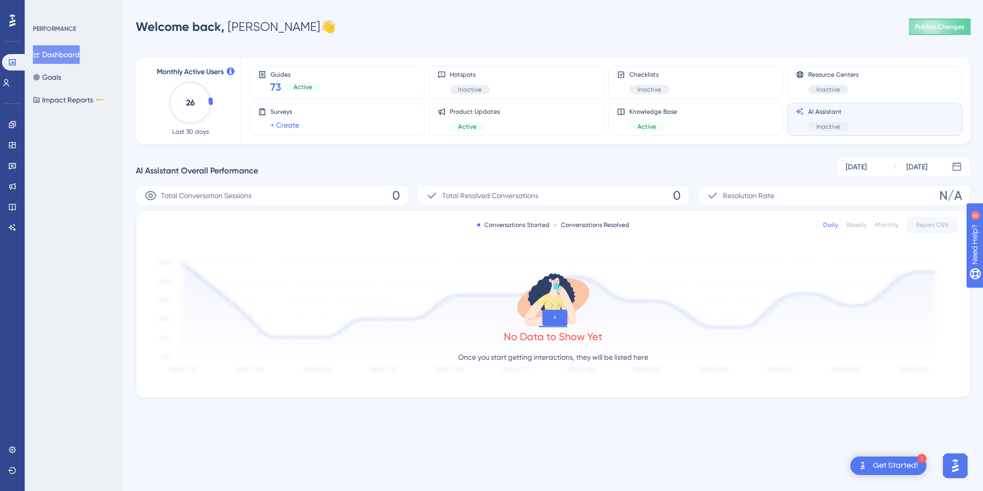
click at [556, 328] on icon at bounding box center [553, 299] width 82 height 59
click at [334, 201] on div "Total Conversation Sessions 0" at bounding box center [272, 195] width 273 height 21
click at [334, 198] on div "Total Conversation Sessions 0" at bounding box center [272, 195] width 273 height 21
click at [817, 92] on div "Resource Centers Inactive" at bounding box center [874, 82] width 175 height 33
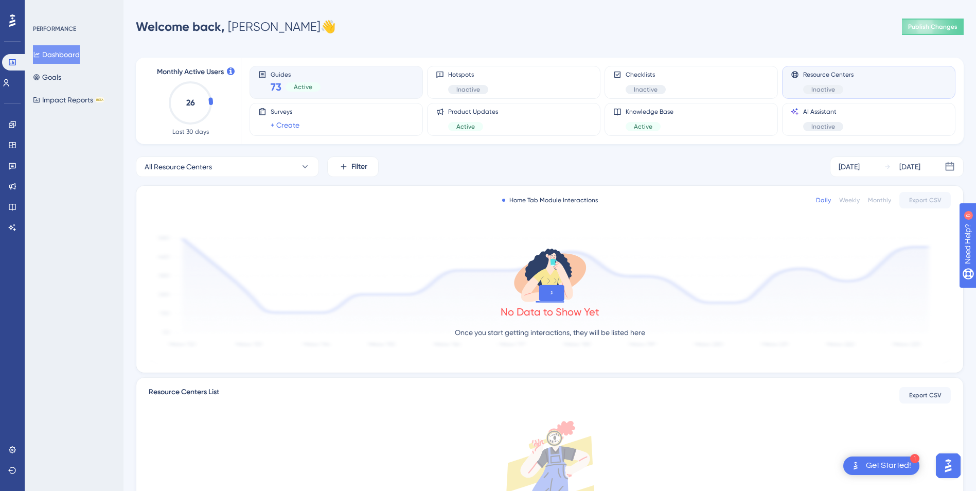
click at [340, 93] on div "Guides 73 Active" at bounding box center [336, 82] width 156 height 24
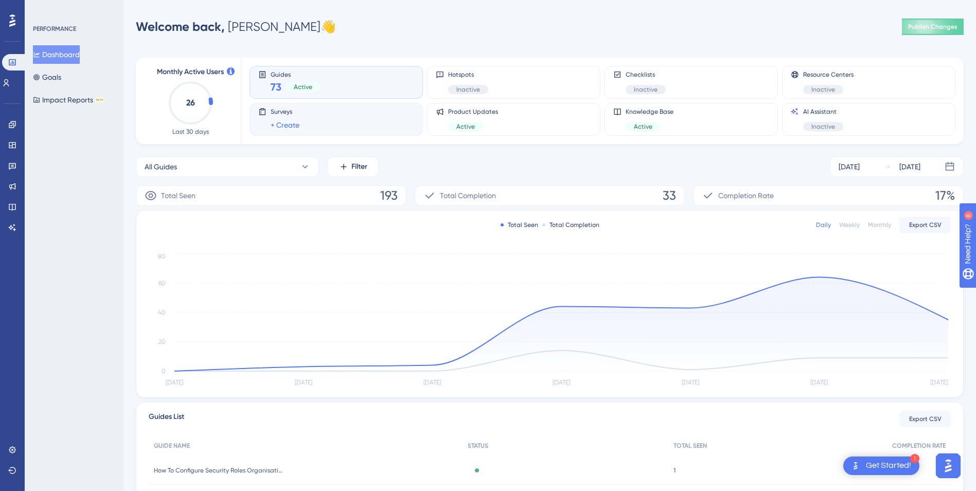
click at [339, 110] on div "Surveys + Create" at bounding box center [336, 120] width 156 height 24
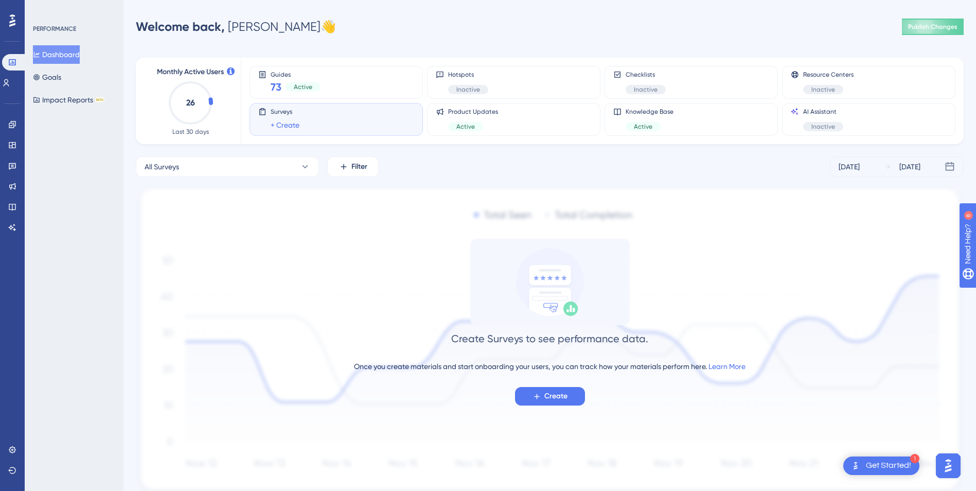
drag, startPoint x: 908, startPoint y: 129, endPoint x: 983, endPoint y: 167, distance: 84.2
click at [908, 129] on div "AI Assistant Inactive" at bounding box center [869, 120] width 156 height 24
